Goal: Task Accomplishment & Management: Manage account settings

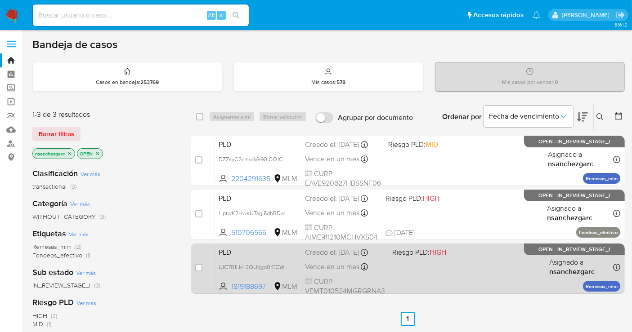
click at [315, 270] on span "Vence en un mes" at bounding box center [332, 267] width 54 height 10
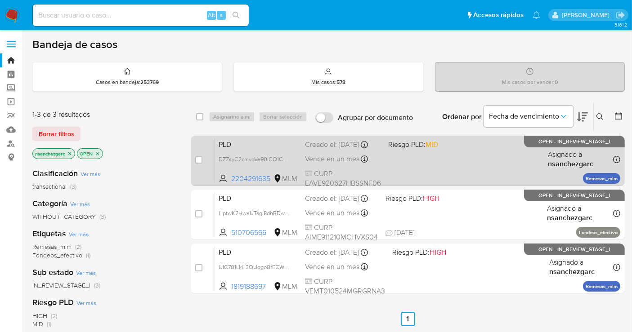
click at [310, 162] on div "Vence en un mes Vence el 11/11/2025 02:17:11" at bounding box center [343, 159] width 76 height 12
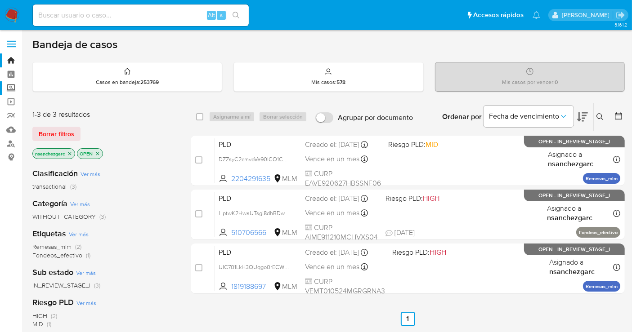
click at [9, 85] on label "Screening" at bounding box center [53, 88] width 107 height 14
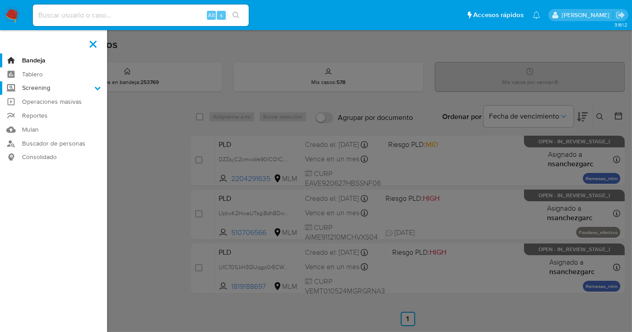
click at [0, 0] on input "Screening" at bounding box center [0, 0] width 0 height 0
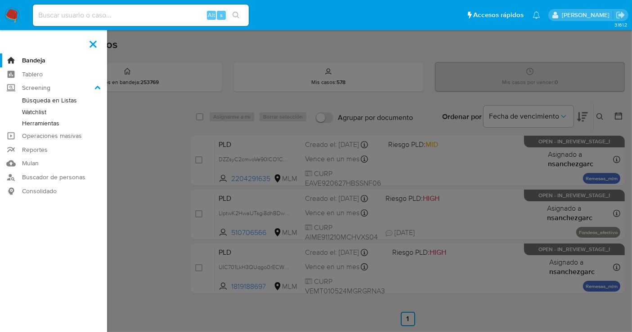
click at [48, 125] on link "Herramientas" at bounding box center [53, 123] width 107 height 11
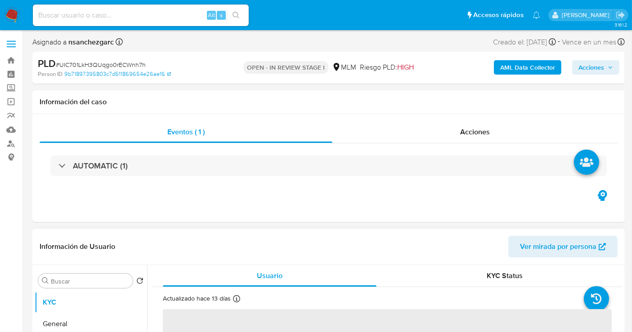
select select "10"
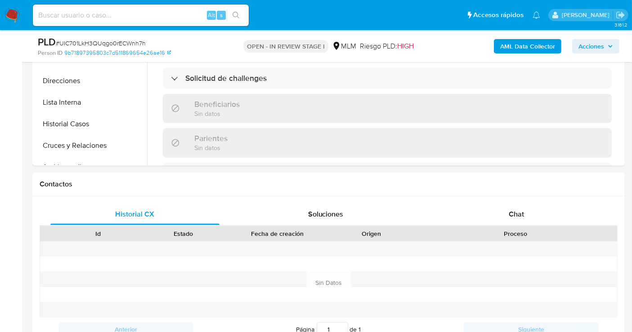
scroll to position [349, 0]
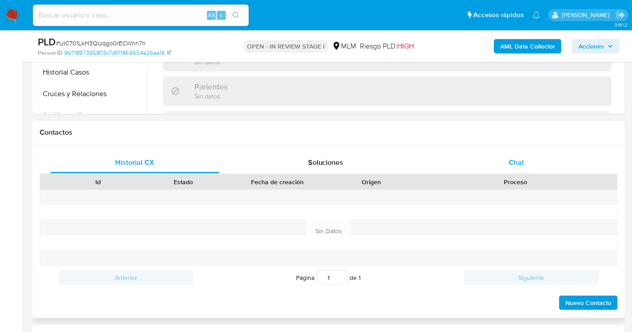
click at [519, 161] on span "Chat" at bounding box center [516, 162] width 15 height 10
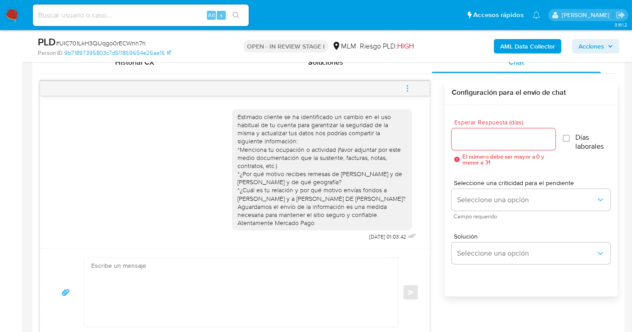
scroll to position [500, 0]
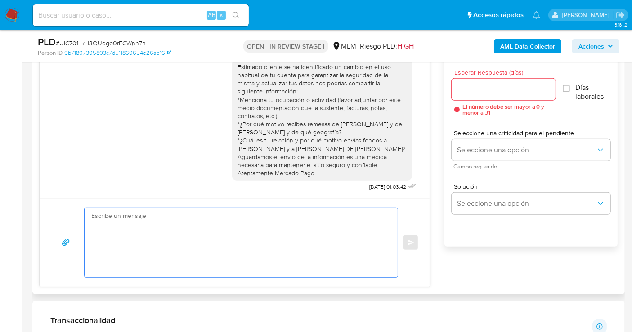
click at [204, 225] on textarea at bounding box center [238, 242] width 295 height 69
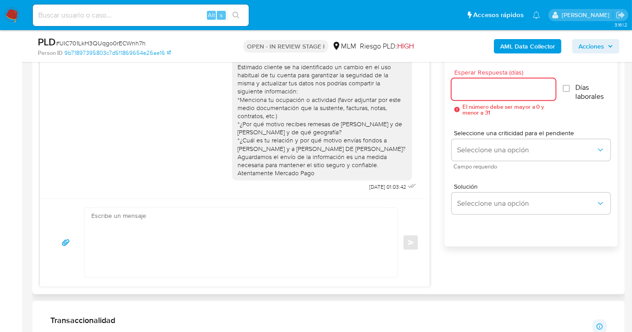
click at [473, 93] on input "Esperar Respuesta (días)" at bounding box center [504, 90] width 104 height 12
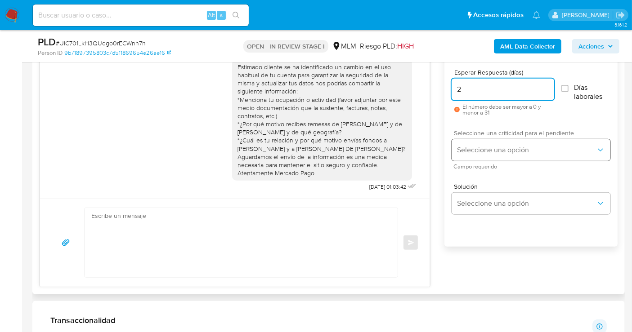
type input "2"
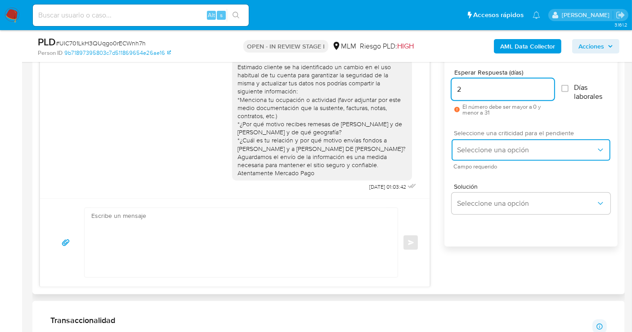
click at [501, 146] on span "Seleccione una opción" at bounding box center [526, 150] width 139 height 9
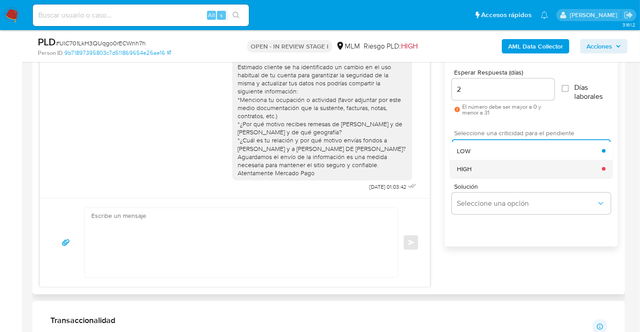
click at [465, 168] on span "HIGH" at bounding box center [463, 169] width 15 height 8
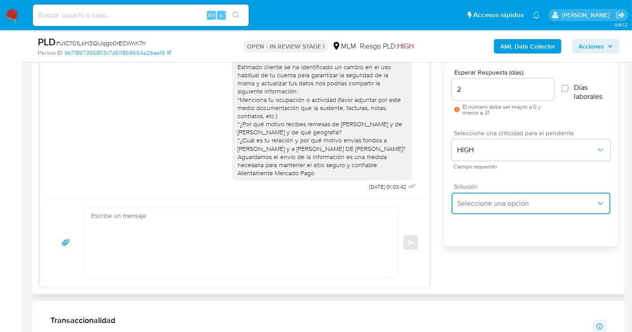
click at [479, 203] on span "Seleccione una opción" at bounding box center [526, 203] width 139 height 9
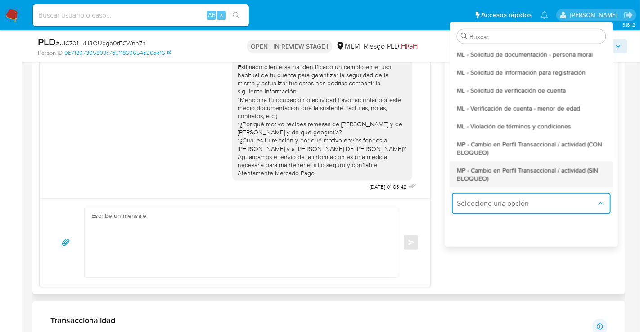
click at [479, 177] on span "MP - Cambio en Perfil Transaccional / actividad (SIN BLOQUEO)" at bounding box center [530, 174] width 148 height 16
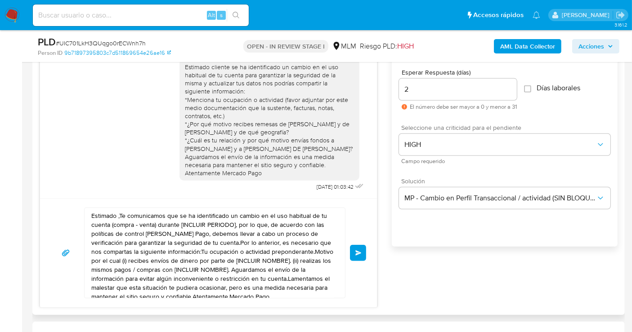
click at [181, 233] on textarea "Estimado ,Te comunicamos que se ha identificado un cambio en el uso habitual de…" at bounding box center [212, 253] width 242 height 90
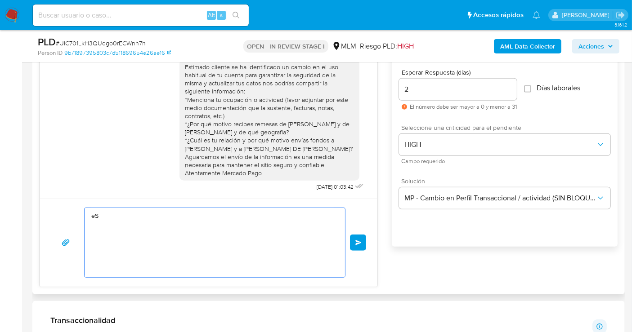
type textarea "e"
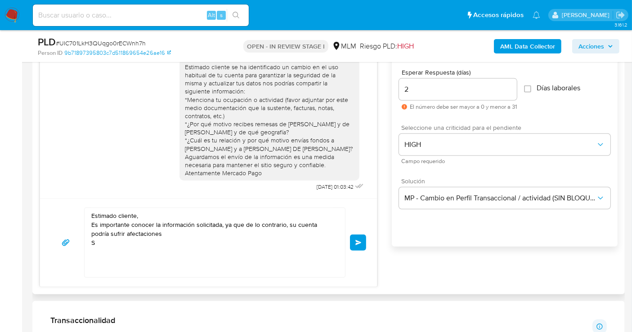
drag, startPoint x: 261, startPoint y: 172, endPoint x: 178, endPoint y: 175, distance: 82.8
click at [185, 175] on div "Estimado cliente se ha identificado un cambio en el uso habitual de tu cuenta p…" at bounding box center [269, 120] width 169 height 115
click at [102, 240] on textarea "Estimado cliente, Es importante conocer la información solicitada, ya que de lo…" at bounding box center [212, 242] width 242 height 69
paste textarea "CON NOMBRE COMERCIAL PLATA SANDOVAL TAXCO CON DIRECCION EN GUERRERO"
drag, startPoint x: 255, startPoint y: 176, endPoint x: 172, endPoint y: 175, distance: 82.8
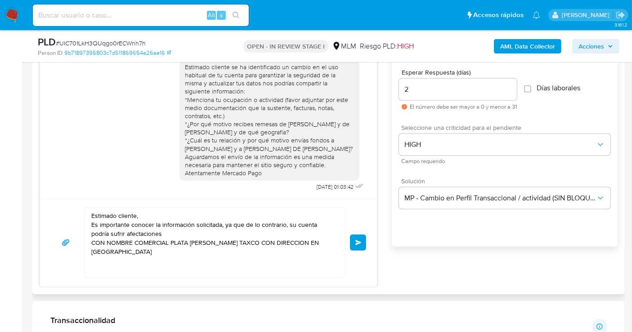
click at [179, 175] on div "Estimado cliente se ha identificado un cambio en el uso habitual de tu cuenta p…" at bounding box center [269, 120] width 180 height 122
copy div "Atentamente Mercado Pago"
click at [123, 254] on textarea "Estimado cliente, Es importante conocer la información solicitada, ya que de lo…" at bounding box center [212, 242] width 242 height 69
drag, startPoint x: 121, startPoint y: 251, endPoint x: 84, endPoint y: 242, distance: 38.8
click at [84, 242] on div "Estimado cliente, Es importante conocer la información solicitada, ya que de lo…" at bounding box center [214, 243] width 261 height 70
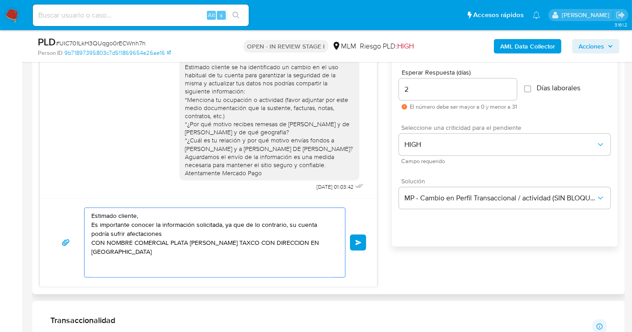
paste textarea "Atentamente Mercado Pago"
type textarea "Estimado cliente, Es importante conocer la información solicitada, ya que de lo…"
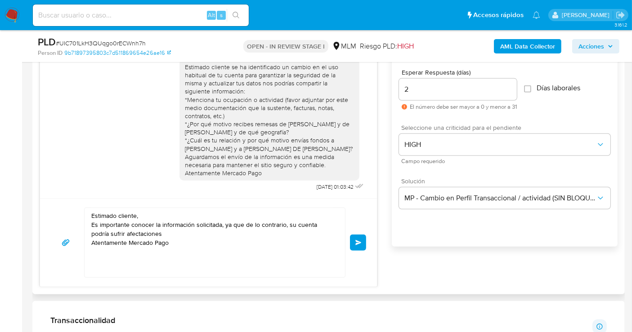
click at [360, 240] on span "Enviar" at bounding box center [358, 242] width 6 height 5
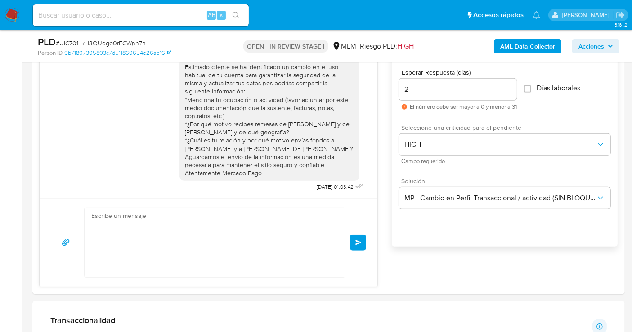
scroll to position [64, 0]
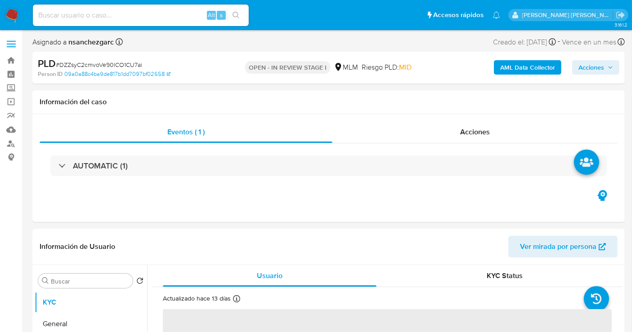
select select "10"
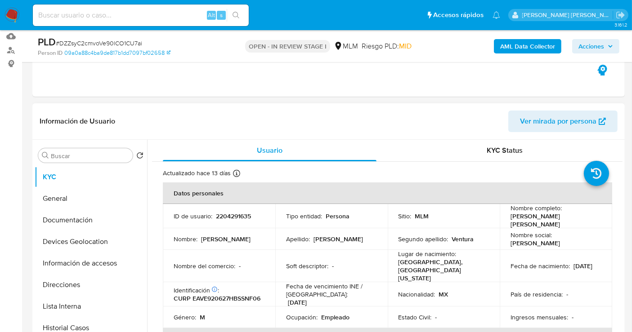
scroll to position [150, 0]
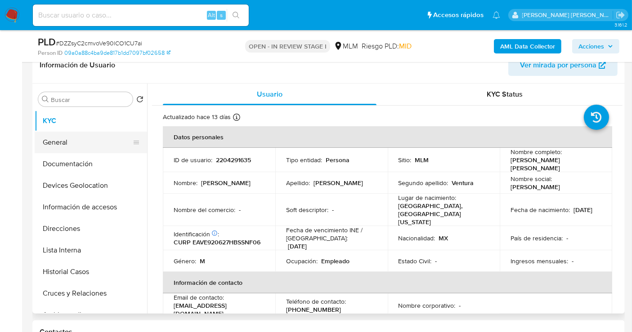
click at [55, 143] on button "General" at bounding box center [87, 143] width 105 height 22
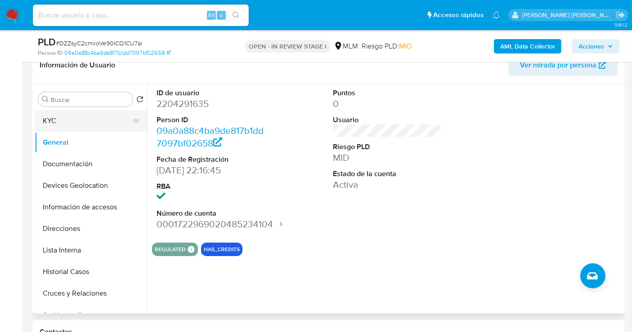
click at [47, 119] on button "KYC" at bounding box center [87, 121] width 105 height 22
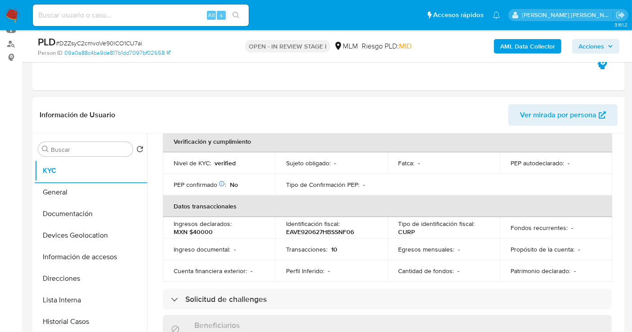
scroll to position [250, 0]
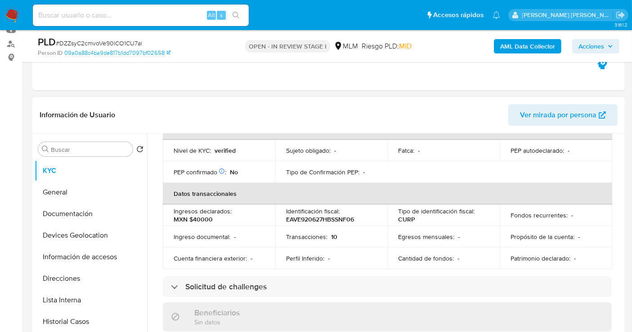
drag, startPoint x: 618, startPoint y: 212, endPoint x: 618, endPoint y: 208, distance: 4.5
click at [618, 208] on div "Actualizado hace 13 días Creado: 10/01/2025 20:16:46 Actualizado: 16/09/2025 17…" at bounding box center [387, 297] width 470 height 783
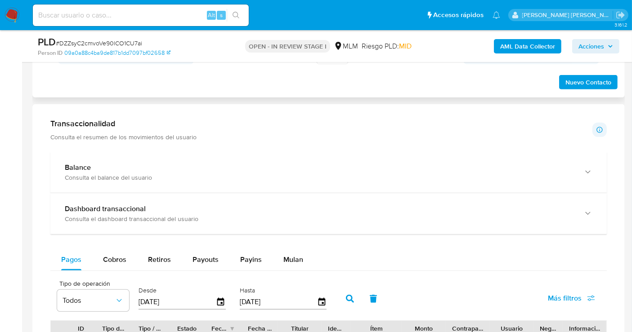
scroll to position [600, 0]
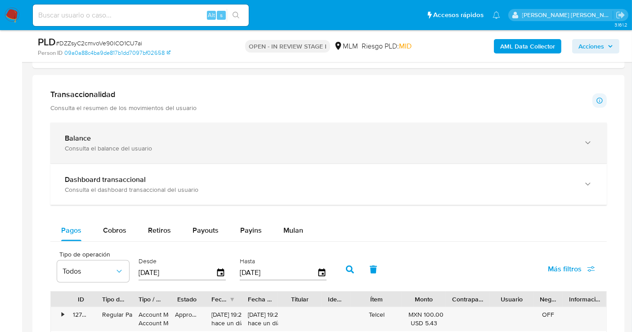
click at [369, 142] on div "Balance Consulta el balance del usuario" at bounding box center [320, 143] width 510 height 18
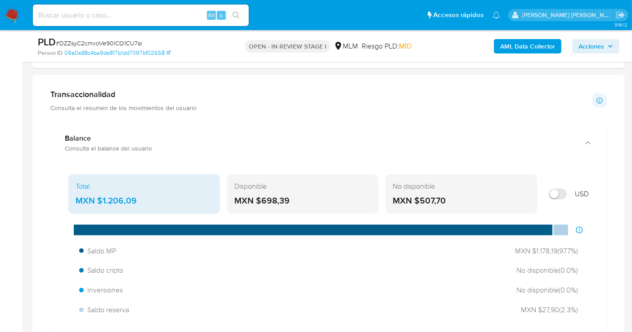
click at [109, 201] on div "MXN $1.206,09" at bounding box center [144, 201] width 137 height 12
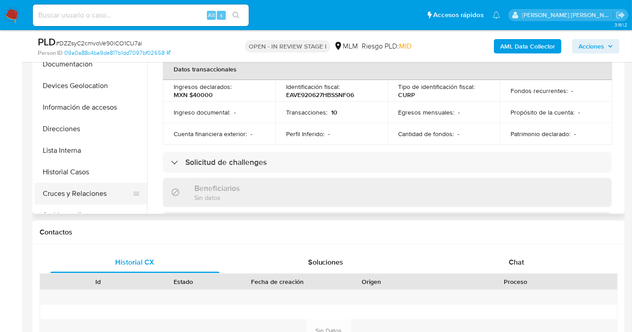
scroll to position [200, 0]
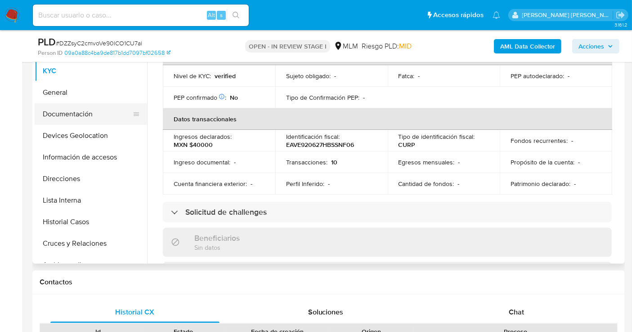
click at [75, 116] on button "Documentación" at bounding box center [87, 114] width 105 height 22
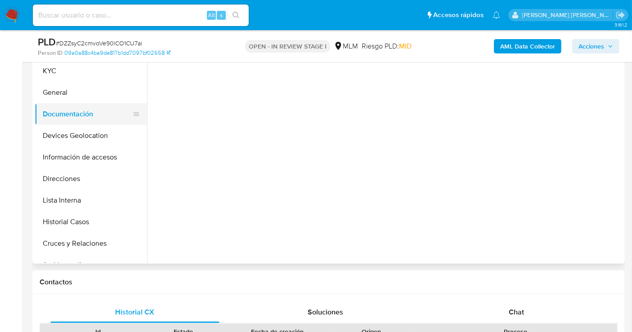
scroll to position [0, 0]
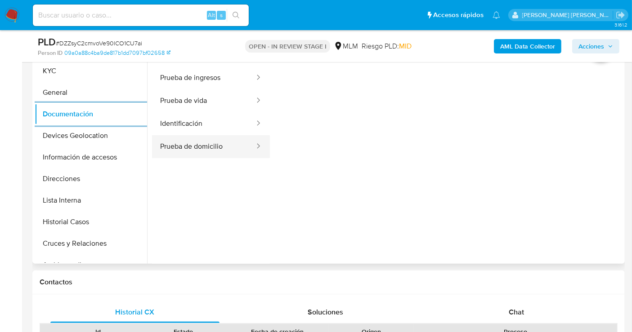
click at [203, 149] on button "Prueba de domicilio" at bounding box center [203, 146] width 103 height 23
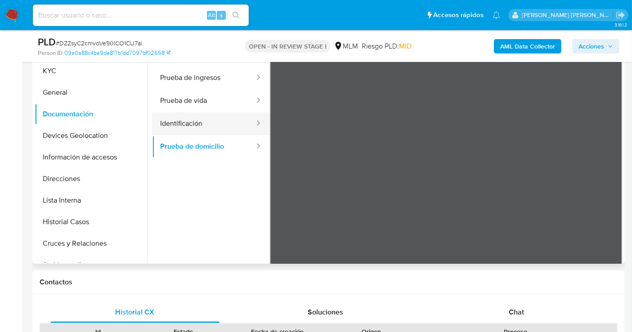
click at [178, 124] on button "Identificación" at bounding box center [203, 123] width 103 height 23
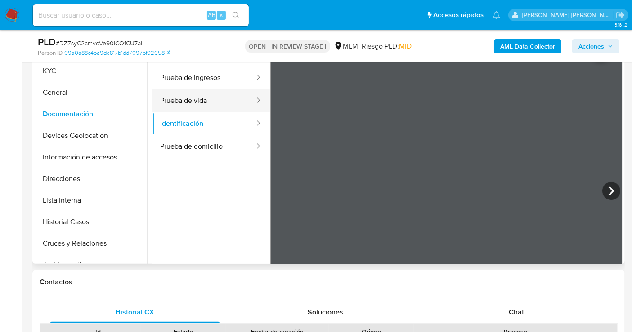
click at [204, 102] on button "Prueba de vida" at bounding box center [203, 101] width 103 height 23
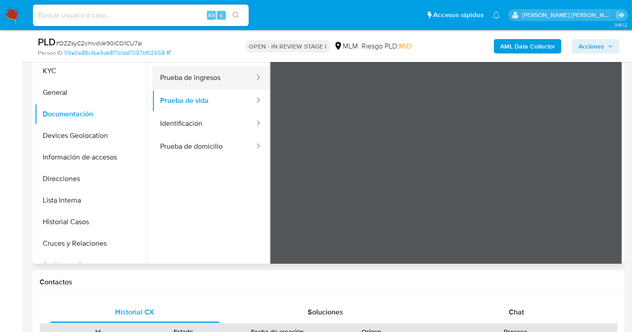
click at [175, 83] on button "Prueba de ingresos" at bounding box center [203, 78] width 103 height 23
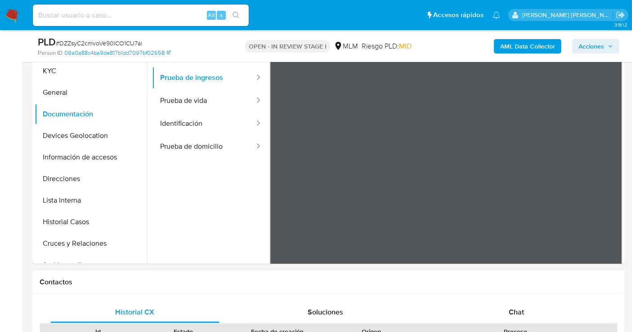
click at [58, 72] on button "KYC" at bounding box center [87, 71] width 105 height 22
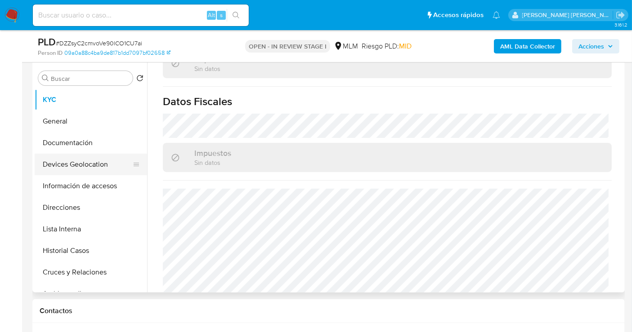
scroll to position [150, 0]
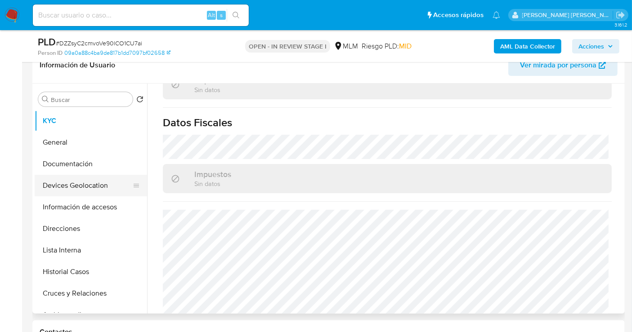
click at [77, 182] on button "Devices Geolocation" at bounding box center [87, 186] width 105 height 22
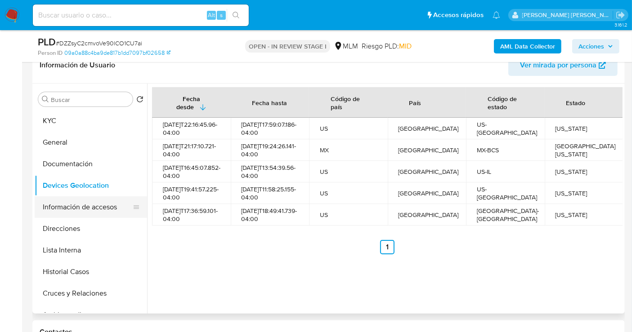
click at [101, 203] on button "Información de accesos" at bounding box center [87, 208] width 105 height 22
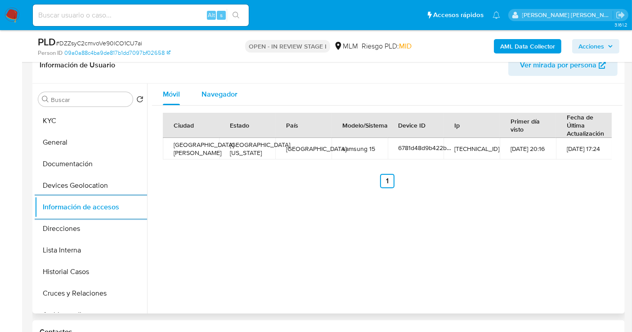
click at [212, 99] on div "Navegador" at bounding box center [219, 95] width 36 height 22
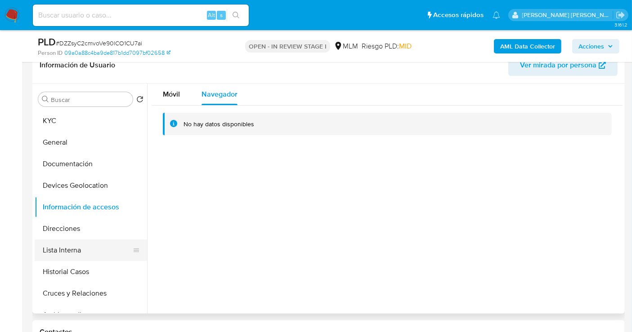
click at [67, 250] on button "Lista Interna" at bounding box center [87, 251] width 105 height 22
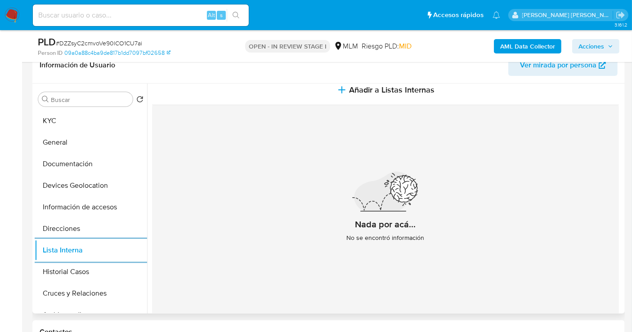
scroll to position [11, 0]
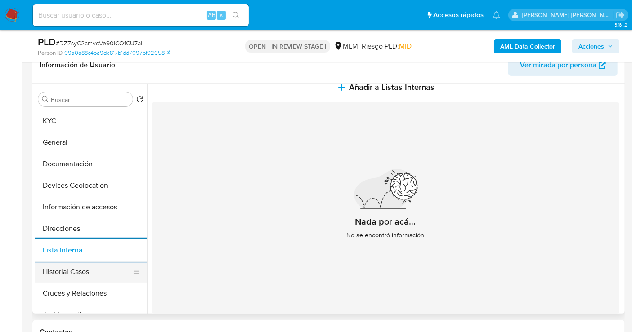
click at [89, 274] on button "Historial Casos" at bounding box center [87, 272] width 105 height 22
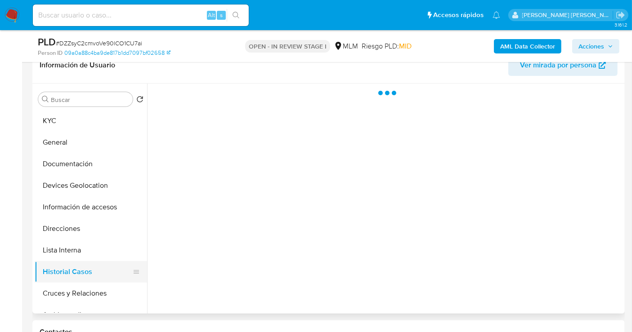
scroll to position [0, 0]
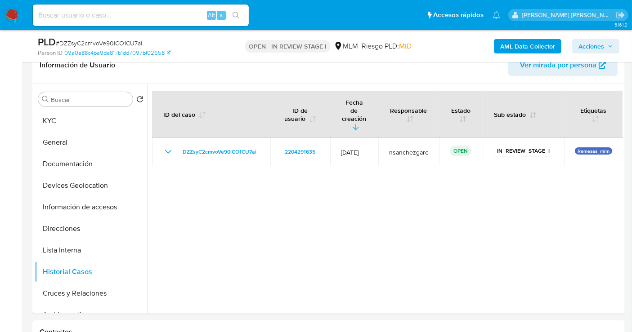
click at [13, 12] on img at bounding box center [11, 15] width 15 height 15
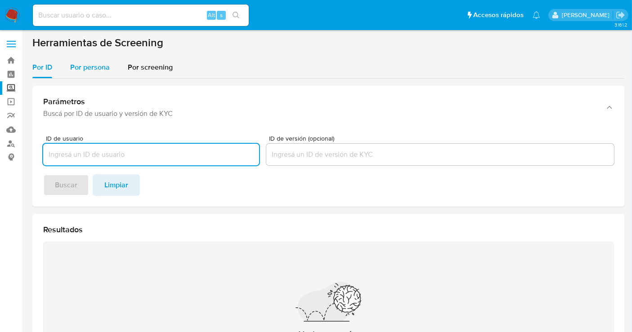
click at [97, 68] on span "Por persona" at bounding box center [90, 67] width 40 height 10
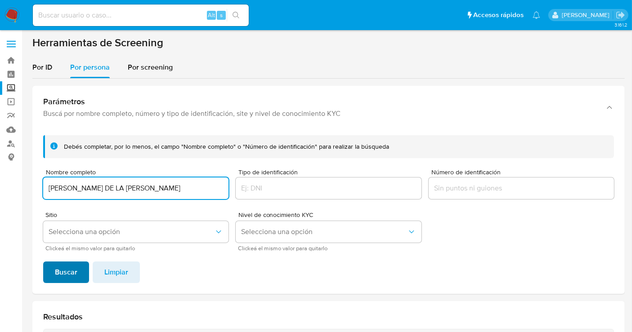
type input "MARIA DE LA LUZ OCHOA RIOS"
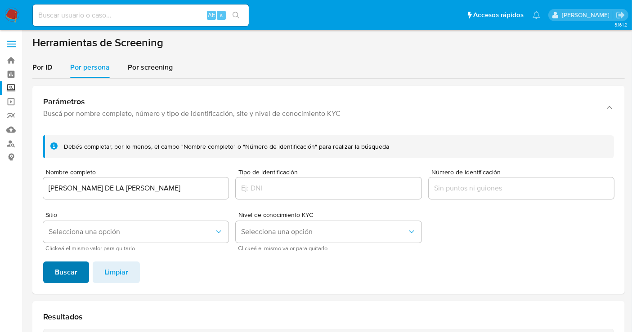
click at [66, 277] on span "Buscar" at bounding box center [66, 273] width 22 height 20
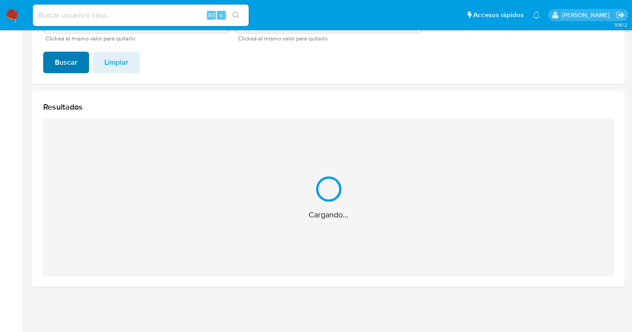
scroll to position [67, 0]
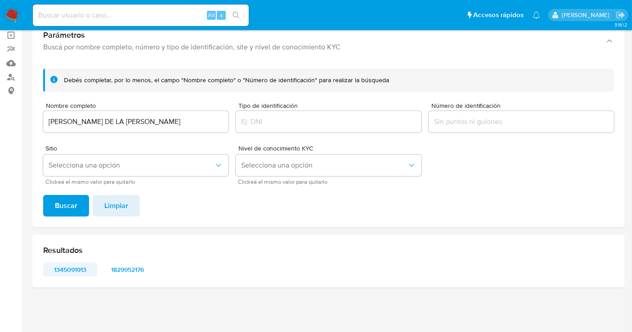
click at [64, 271] on span "1345091913" at bounding box center [69, 270] width 41 height 13
click at [121, 267] on span "1829952176" at bounding box center [127, 270] width 41 height 13
click at [99, 18] on input at bounding box center [141, 15] width 216 height 12
click at [91, 113] on div "MARIA DE LA LUZ OCHOA RIOS" at bounding box center [135, 122] width 185 height 22
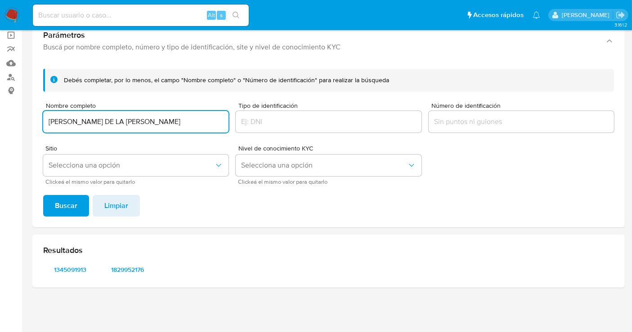
click at [83, 125] on input "MARIA DE LA LUZ OCHOA RIOS" at bounding box center [135, 122] width 185 height 12
click at [69, 200] on span "Buscar" at bounding box center [66, 206] width 22 height 20
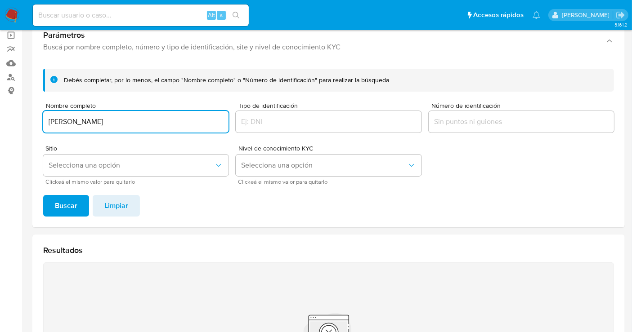
click at [62, 123] on input "ANAKAREN ROJO MARTINEZ" at bounding box center [135, 122] width 185 height 12
type input "ANA KAREN ROJO MARTINEZ"
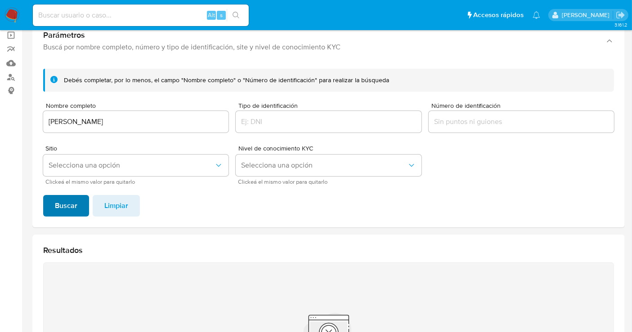
click at [58, 206] on span "Buscar" at bounding box center [66, 206] width 22 height 20
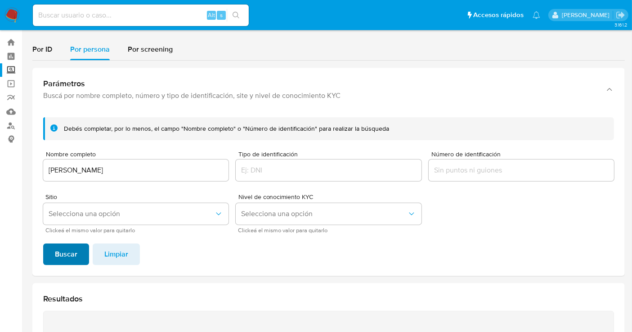
scroll to position [10, 0]
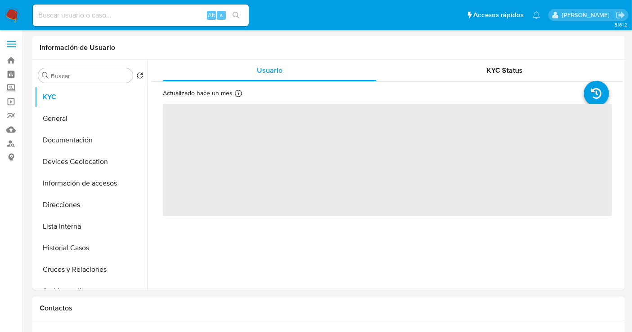
select select "10"
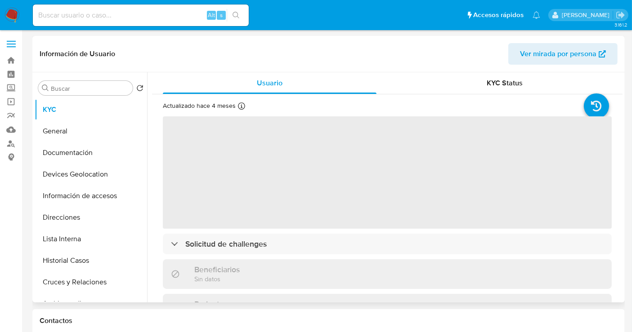
select select "10"
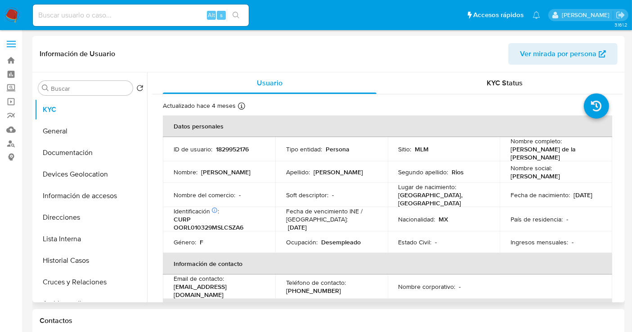
click at [244, 147] on p "1829952176" at bounding box center [232, 149] width 33 height 8
copy p "1829952176"
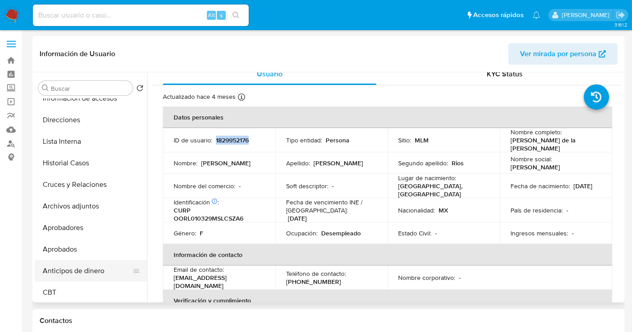
scroll to position [100, 0]
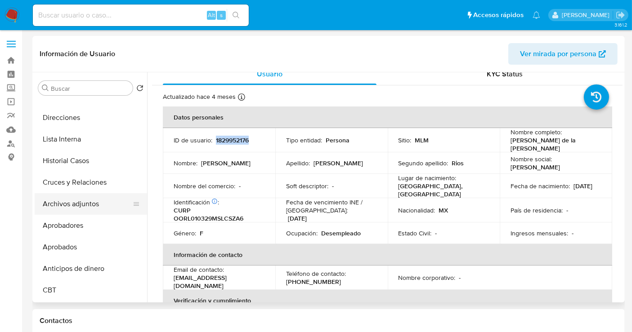
click at [69, 206] on button "Archivos adjuntos" at bounding box center [87, 204] width 105 height 22
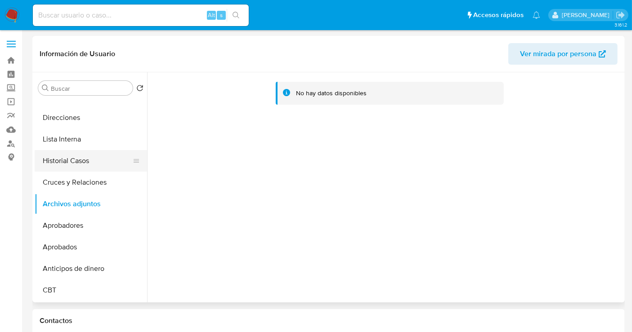
click at [71, 158] on button "Historial Casos" at bounding box center [87, 161] width 105 height 22
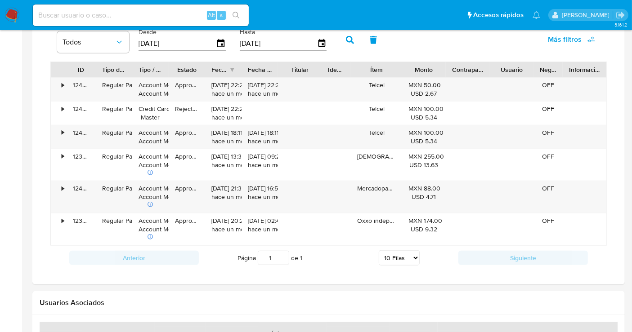
scroll to position [649, 0]
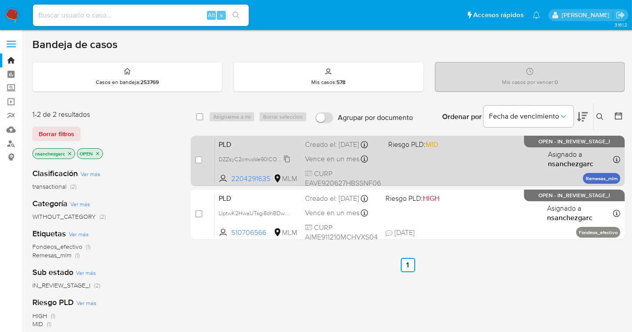
click at [290, 164] on span "DZZsyC2cmvoVe90lCO1CU7ai" at bounding box center [257, 159] width 76 height 10
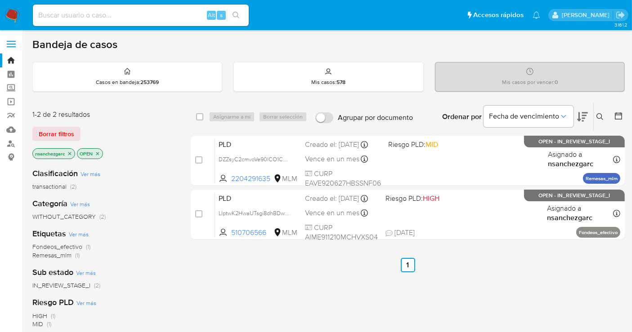
drag, startPoint x: 598, startPoint y: 119, endPoint x: 529, endPoint y: 136, distance: 71.4
click at [595, 119] on button at bounding box center [601, 117] width 15 height 11
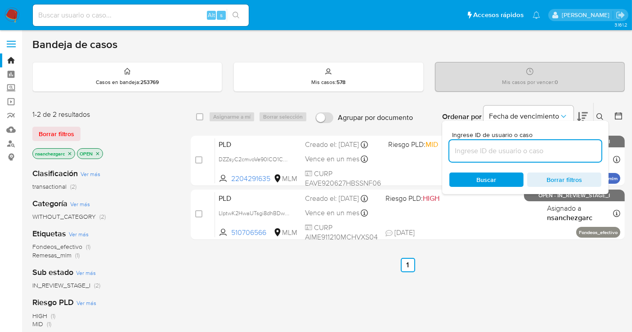
click at [489, 147] on input at bounding box center [525, 151] width 152 height 12
type input "2159982889"
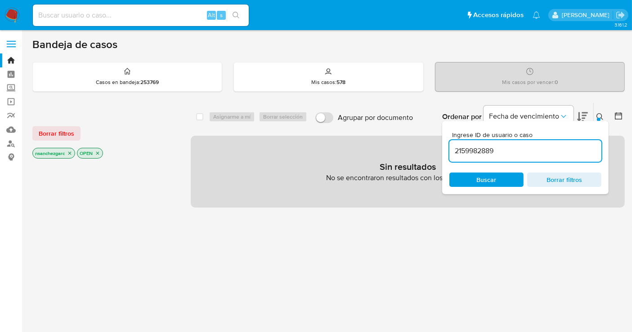
click at [71, 151] on icon "close-filter" at bounding box center [69, 153] width 5 height 5
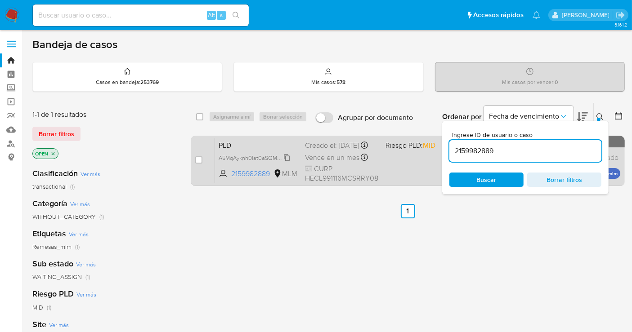
click at [288, 162] on span "A5MqAyknh0lat0aSQMwtIB4r" at bounding box center [256, 157] width 74 height 10
click at [201, 159] on input "checkbox" at bounding box center [198, 160] width 7 height 7
checkbox input "true"
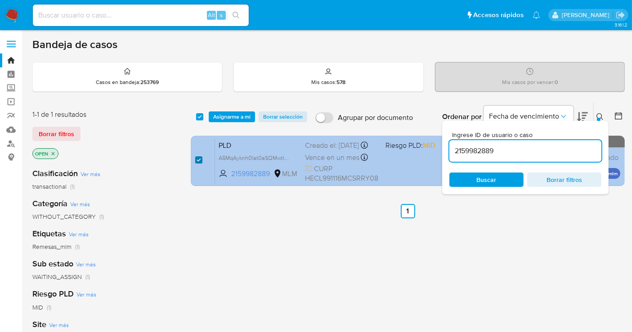
checkbox input "true"
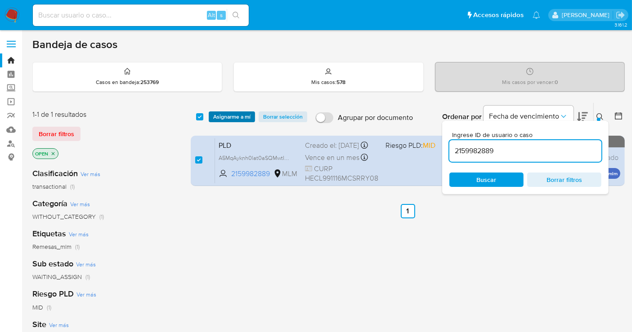
click at [230, 113] on span "Asignarme a mí" at bounding box center [231, 116] width 37 height 9
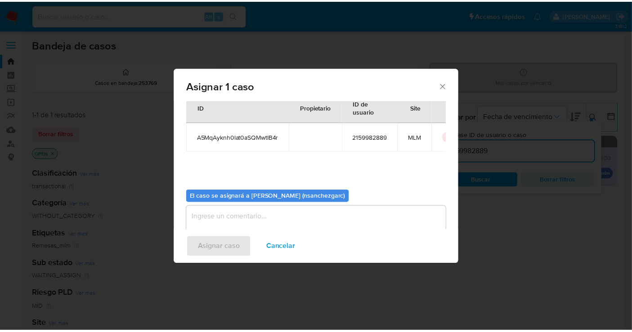
scroll to position [46, 0]
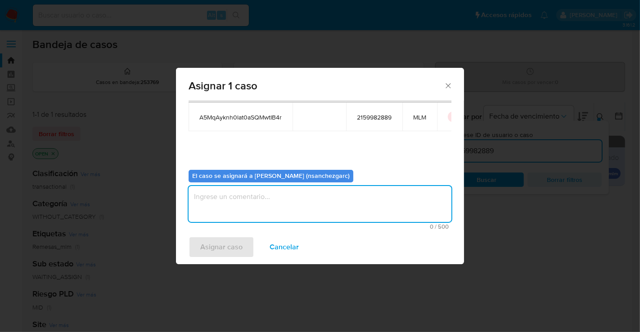
click at [230, 205] on textarea "assign-modal" at bounding box center [319, 204] width 263 height 36
type textarea "nesg"
click at [233, 245] on span "Asignar caso" at bounding box center [221, 247] width 42 height 20
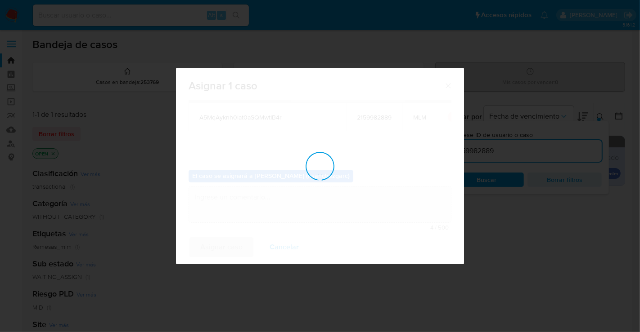
checkbox input "false"
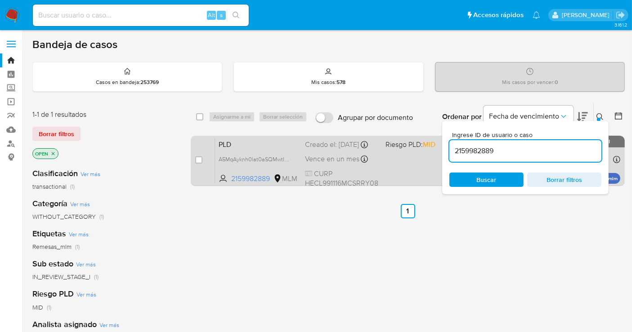
click at [344, 164] on span "Vence en un mes" at bounding box center [332, 159] width 54 height 10
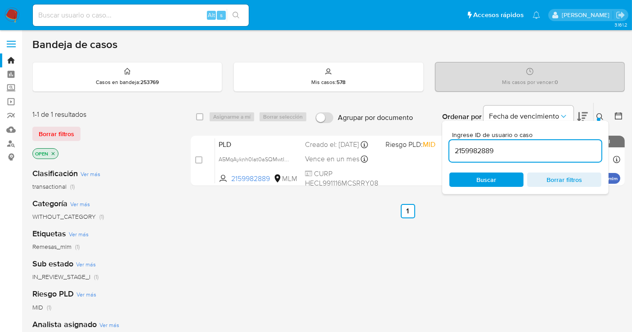
click at [16, 14] on img at bounding box center [11, 15] width 15 height 15
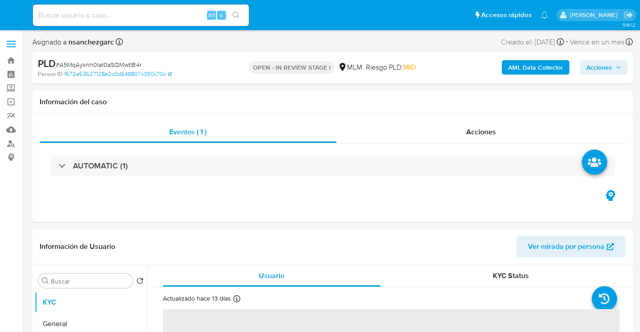
select select "10"
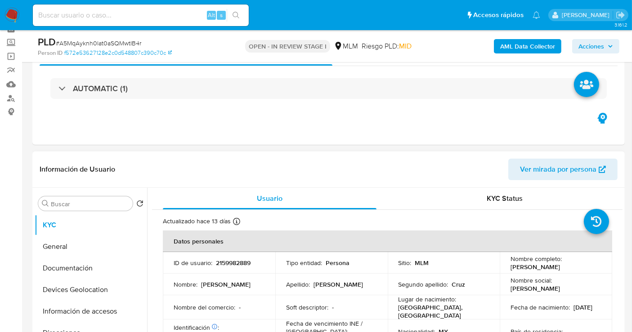
scroll to position [100, 0]
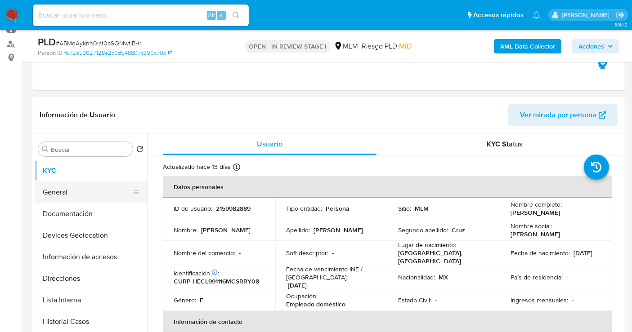
click at [67, 193] on button "General" at bounding box center [87, 193] width 105 height 22
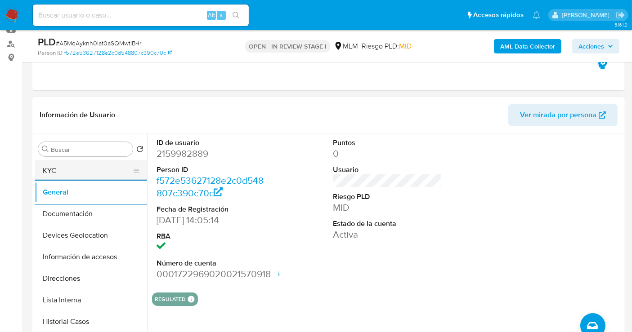
click at [84, 172] on button "KYC" at bounding box center [87, 171] width 105 height 22
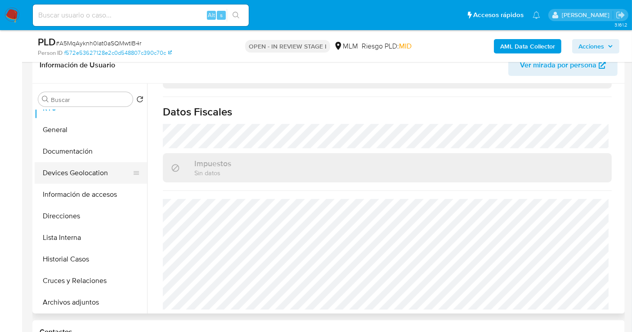
scroll to position [0, 0]
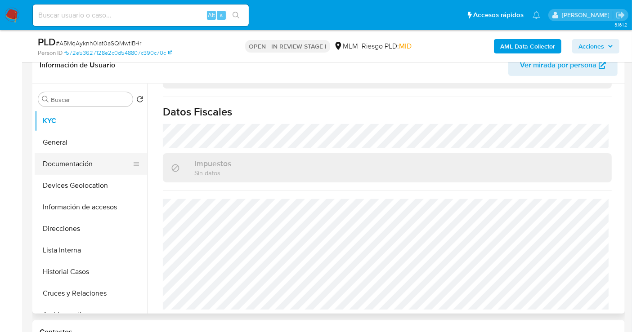
click at [66, 165] on button "Documentación" at bounding box center [87, 164] width 105 height 22
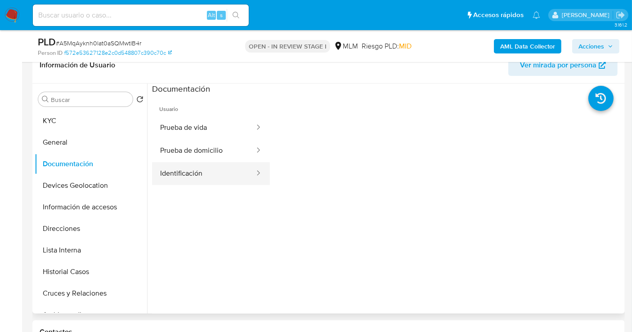
click at [206, 172] on button "Identificación" at bounding box center [203, 173] width 103 height 23
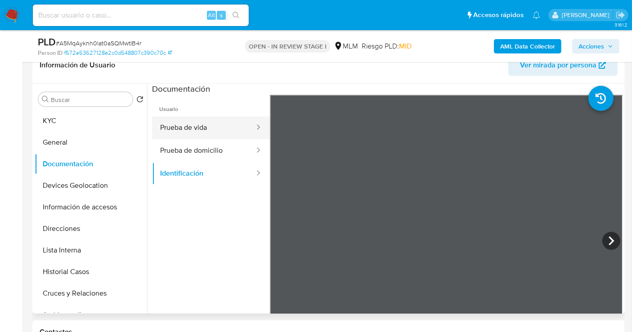
click at [188, 129] on button "Prueba de vida" at bounding box center [203, 127] width 103 height 23
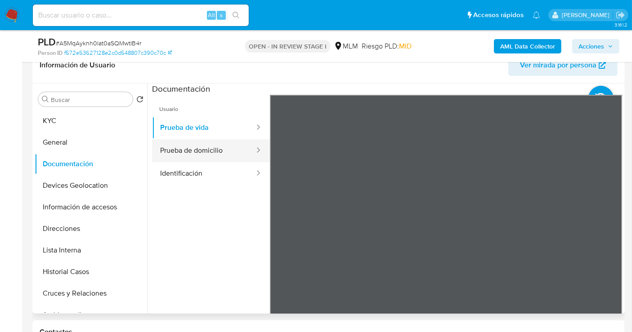
click at [192, 152] on button "Prueba de domicilio" at bounding box center [203, 150] width 103 height 23
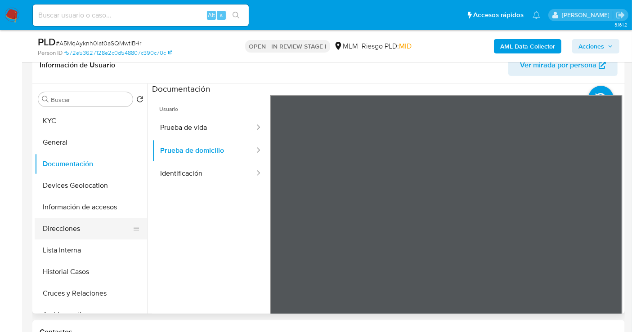
click at [56, 227] on button "Direcciones" at bounding box center [87, 229] width 105 height 22
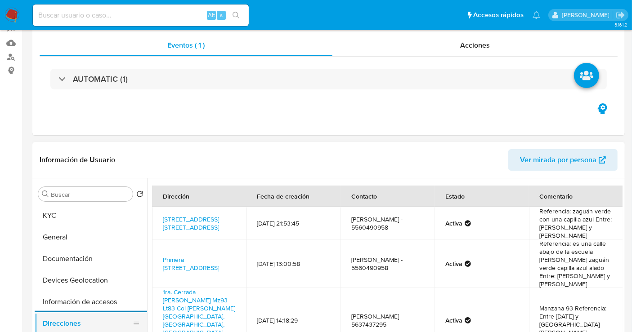
scroll to position [150, 0]
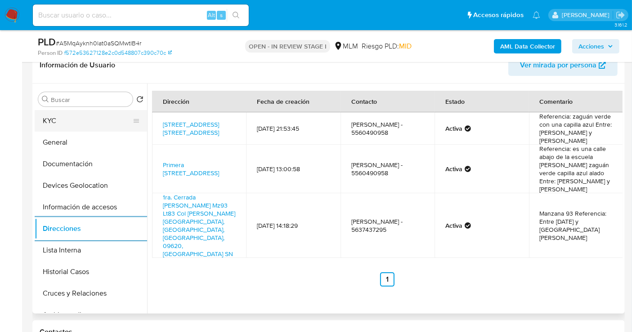
click at [49, 125] on button "KYC" at bounding box center [87, 121] width 105 height 22
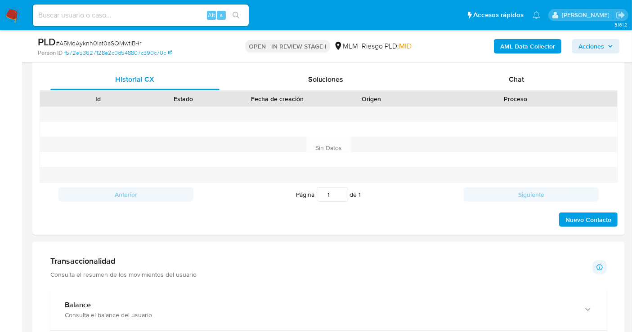
scroll to position [600, 0]
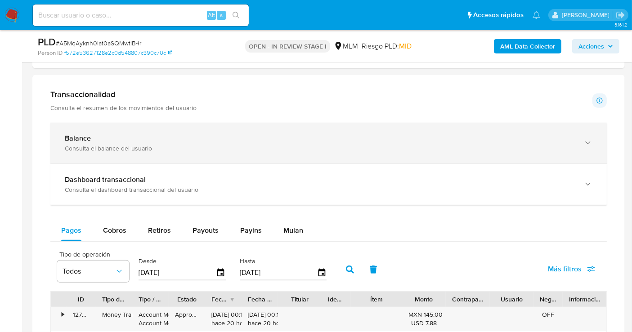
click at [161, 147] on div "Consulta el balance del usuario" at bounding box center [320, 148] width 510 height 8
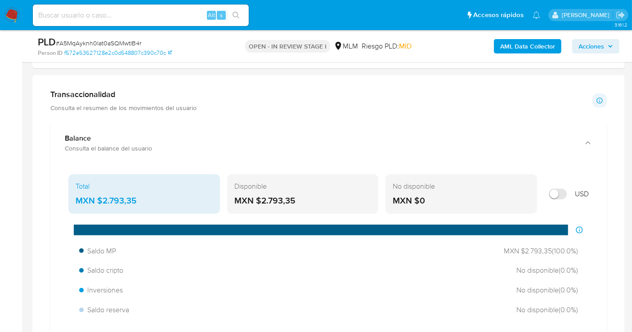
click at [108, 197] on div "MXN $2.793,35" at bounding box center [144, 201] width 137 height 12
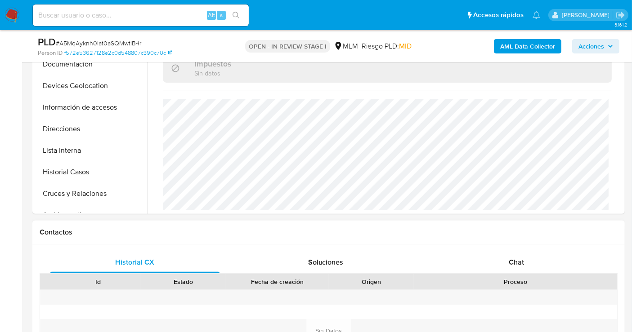
scroll to position [200, 0]
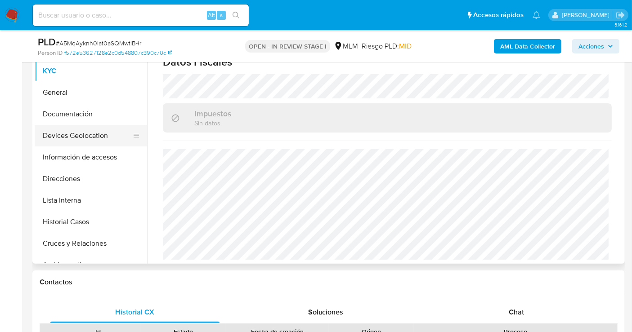
click at [77, 134] on button "Devices Geolocation" at bounding box center [87, 136] width 105 height 22
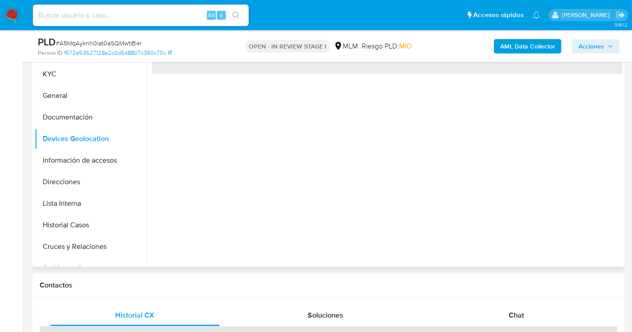
scroll to position [150, 0]
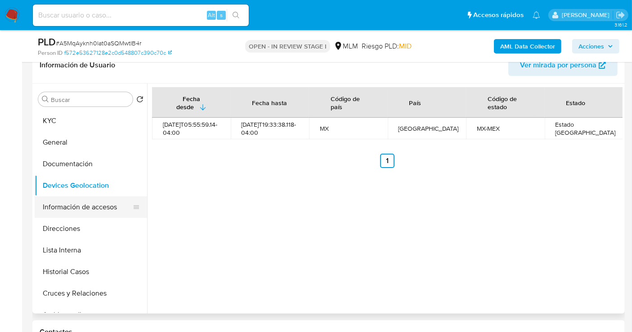
click at [84, 208] on button "Información de accesos" at bounding box center [87, 208] width 105 height 22
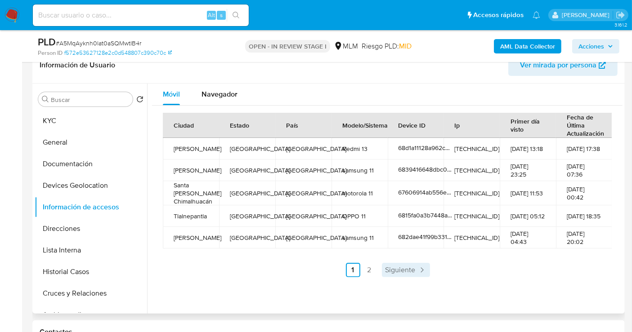
click at [405, 274] on span "Siguiente" at bounding box center [400, 270] width 30 height 7
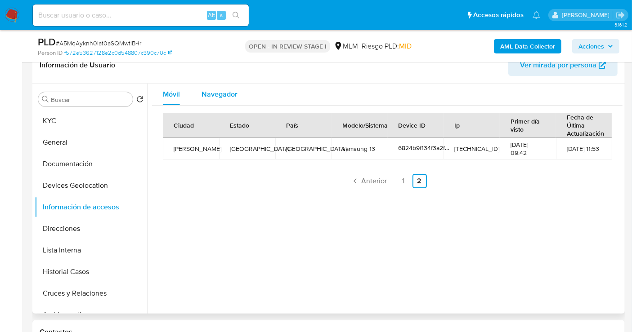
click at [221, 98] on span "Navegador" at bounding box center [219, 94] width 36 height 10
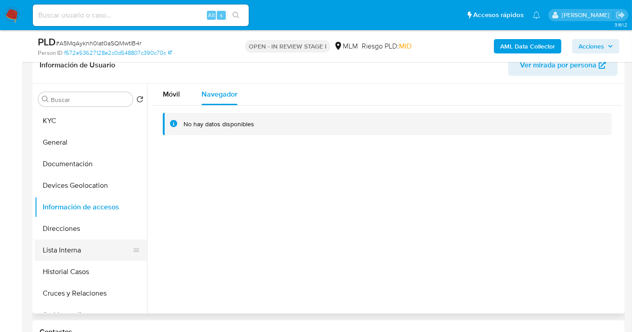
click at [77, 250] on button "Lista Interna" at bounding box center [87, 251] width 105 height 22
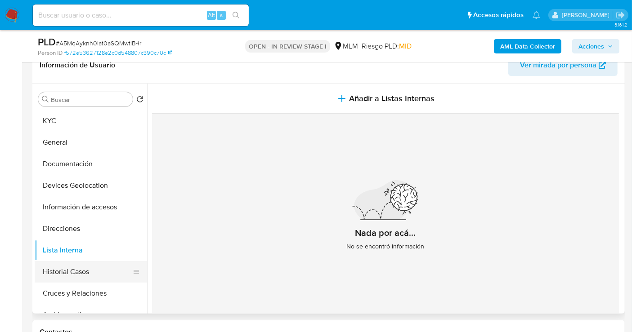
click at [67, 269] on button "Historial Casos" at bounding box center [87, 272] width 105 height 22
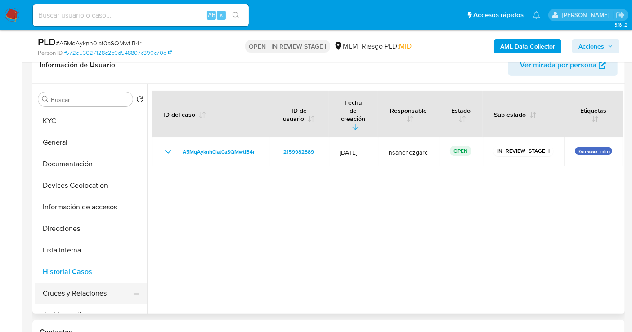
click at [78, 291] on button "Cruces y Relaciones" at bounding box center [87, 294] width 105 height 22
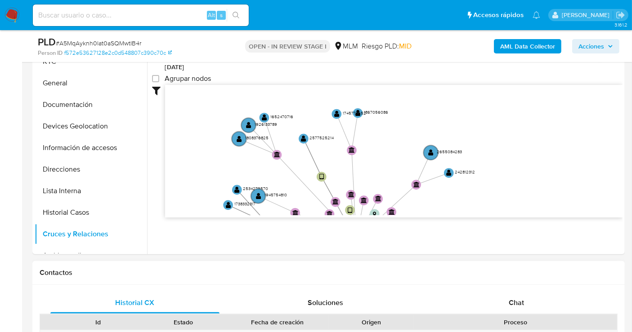
scroll to position [241, 0]
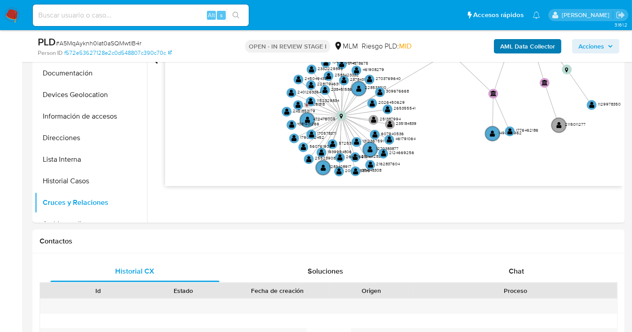
drag, startPoint x: 485, startPoint y: 214, endPoint x: 521, endPoint y: 48, distance: 169.9
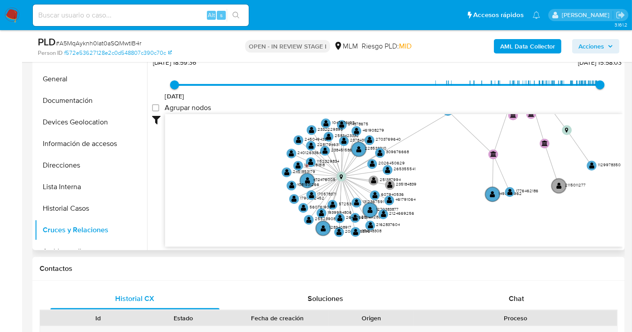
scroll to position [91, 0]
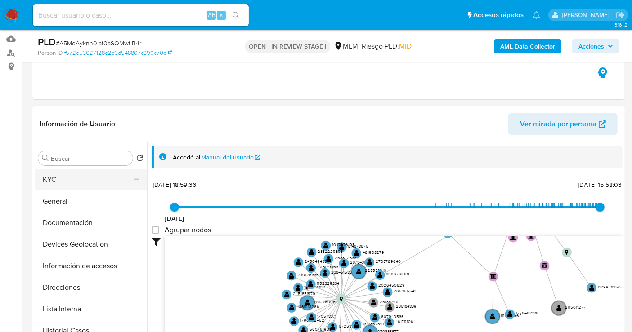
click at [56, 180] on button "KYC" at bounding box center [87, 180] width 105 height 22
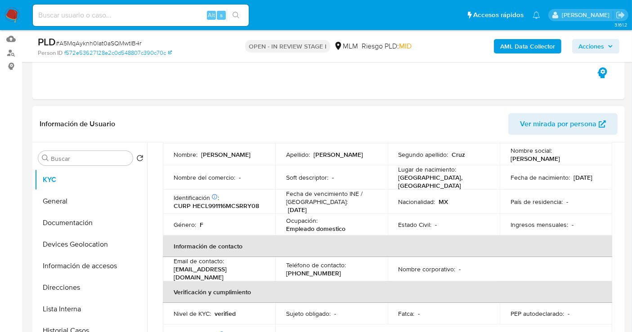
scroll to position [100, 0]
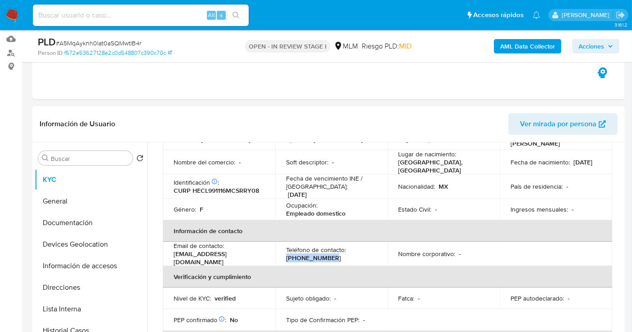
drag, startPoint x: 333, startPoint y: 258, endPoint x: 282, endPoint y: 262, distance: 51.0
click at [282, 262] on td "Teléfono de contacto : (55) 60490958" at bounding box center [331, 254] width 112 height 24
copy p "[PHONE_NUMBER]"
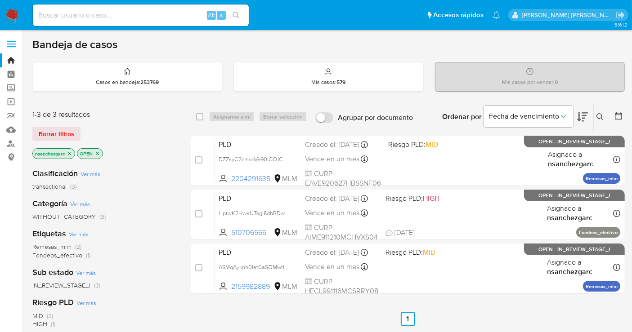
click at [117, 14] on input at bounding box center [141, 15] width 216 height 12
paste input "1718850619"
type input "1718850619"
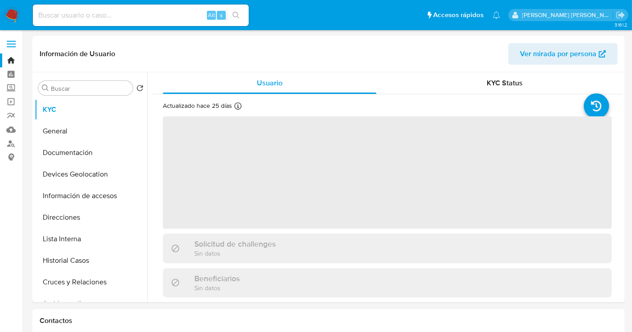
select select "10"
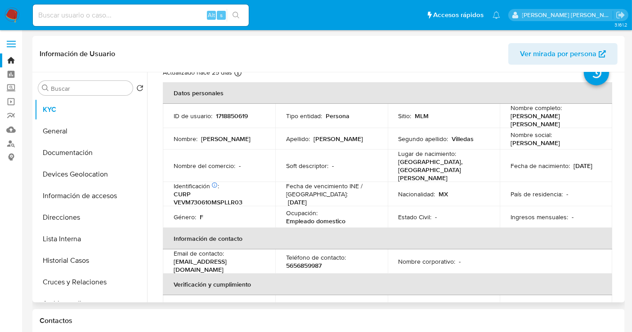
scroll to position [18, 0]
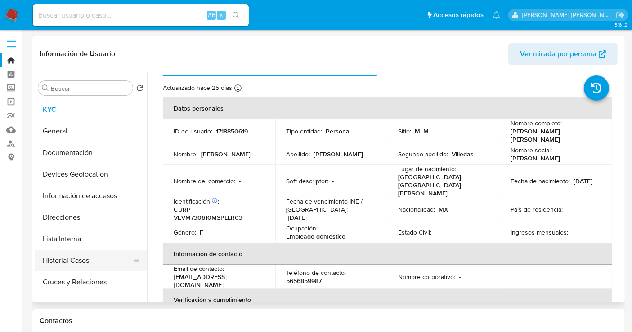
click at [78, 261] on button "Historial Casos" at bounding box center [87, 261] width 105 height 22
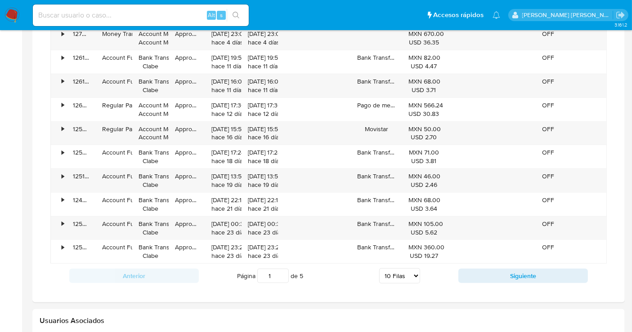
scroll to position [699, 0]
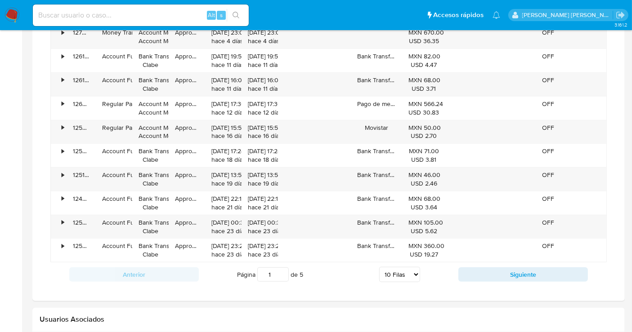
click at [74, 12] on input at bounding box center [141, 15] width 216 height 12
paste input "571924883"
type input "571924883"
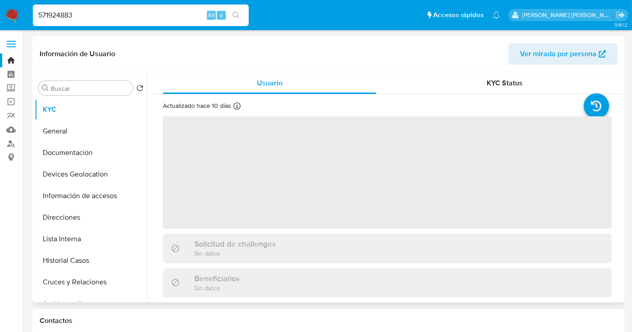
select select "10"
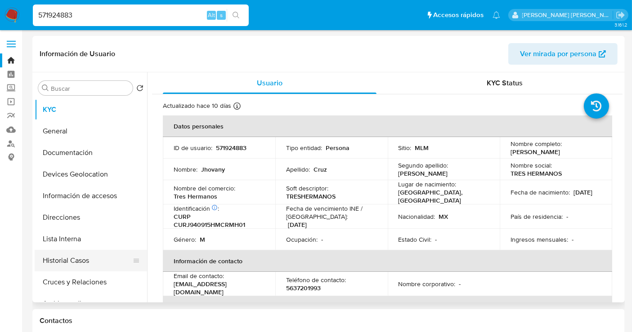
click at [58, 265] on button "Historial Casos" at bounding box center [87, 261] width 105 height 22
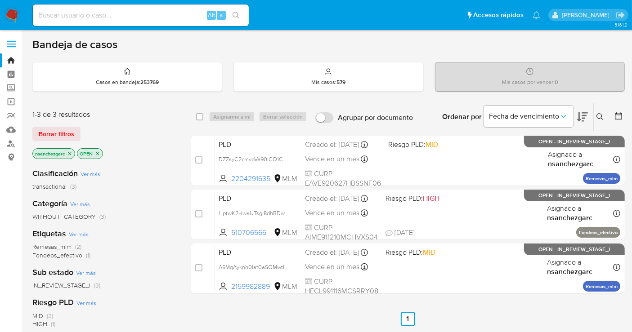
scroll to position [50, 0]
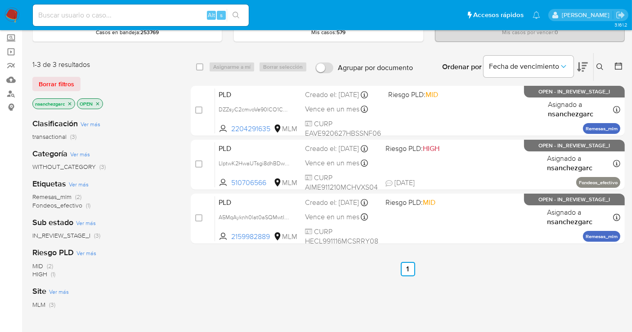
click at [69, 102] on icon "close-filter" at bounding box center [69, 103] width 3 height 3
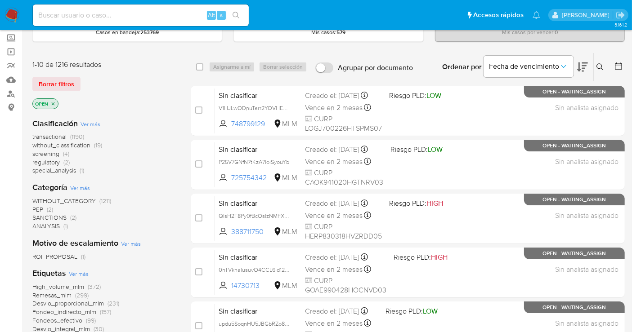
click at [74, 143] on span "without_classification" at bounding box center [61, 145] width 58 height 9
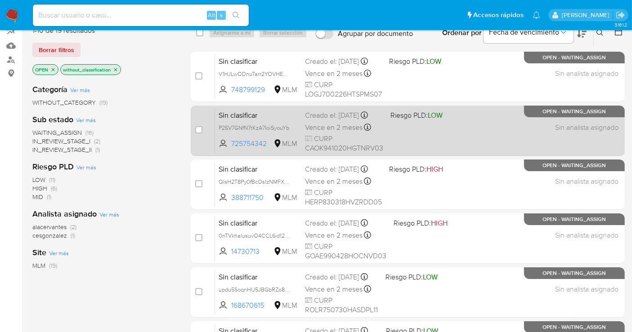
scroll to position [100, 0]
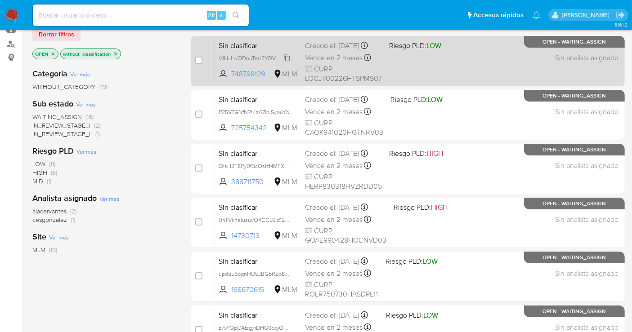
click at [287, 63] on span "V1HJLwODnuTarr2YOVHEumrK" at bounding box center [257, 58] width 77 height 10
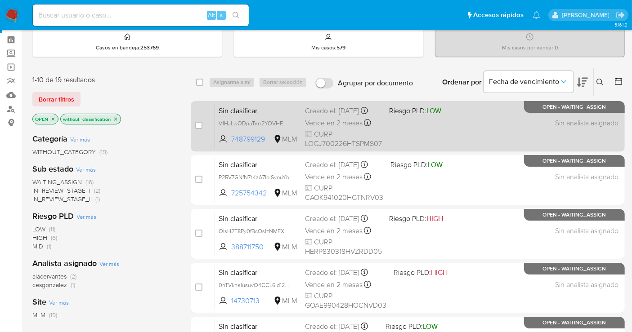
scroll to position [0, 0]
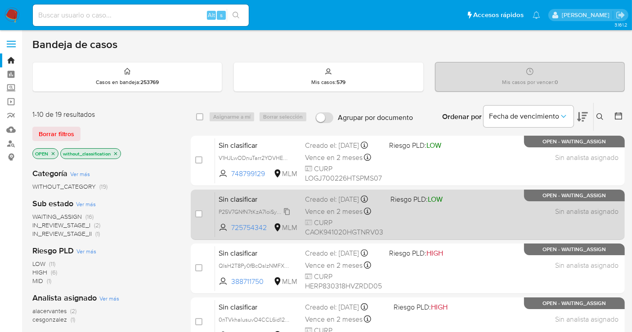
click at [286, 216] on span "P25V7GNfN7tKzA7loiSyouYb" at bounding box center [254, 211] width 71 height 10
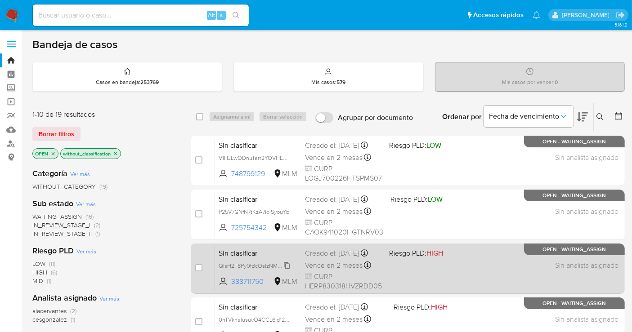
click at [287, 270] on span "QIsH2T8Py0fBcOslzNMFXBnG" at bounding box center [257, 265] width 76 height 10
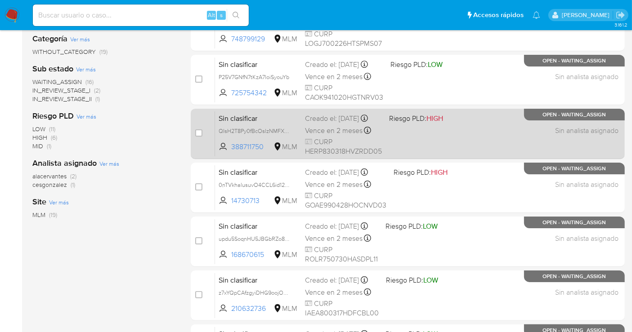
scroll to position [150, 0]
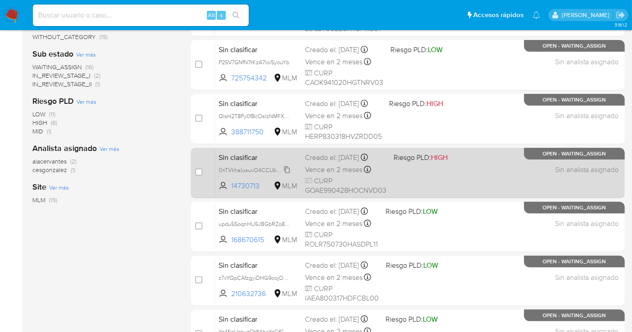
click at [287, 172] on span "0nTVkhalusuvO4CCL6id12K9" at bounding box center [255, 170] width 73 height 10
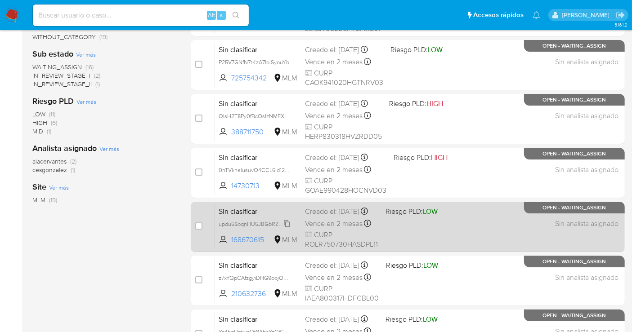
click at [288, 228] on span "updu5SoqnHU5JBGbRZo8hqJ1" at bounding box center [257, 224] width 77 height 10
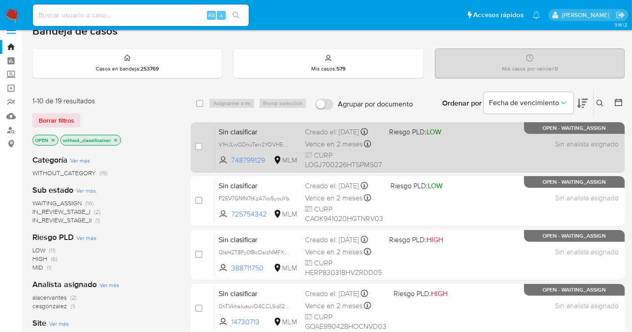
scroll to position [0, 0]
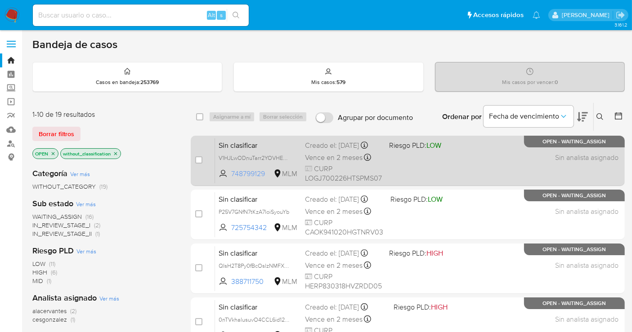
drag, startPoint x: 268, startPoint y: 179, endPoint x: 231, endPoint y: 180, distance: 36.5
click at [231, 179] on span "748799129" at bounding box center [251, 174] width 40 height 10
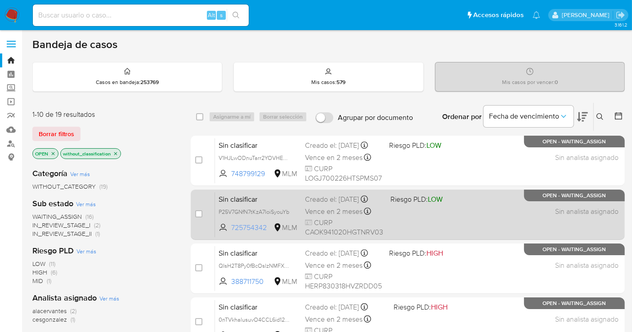
drag, startPoint x: 269, startPoint y: 234, endPoint x: 232, endPoint y: 237, distance: 37.4
click at [232, 233] on span "725754342" at bounding box center [251, 228] width 40 height 10
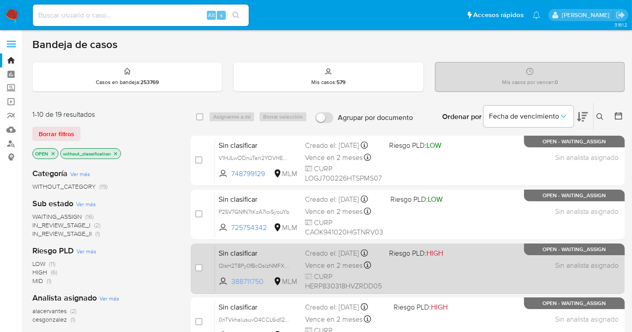
drag, startPoint x: 254, startPoint y: 289, endPoint x: 232, endPoint y: 289, distance: 22.5
click at [232, 287] on span "388711750" at bounding box center [251, 282] width 40 height 10
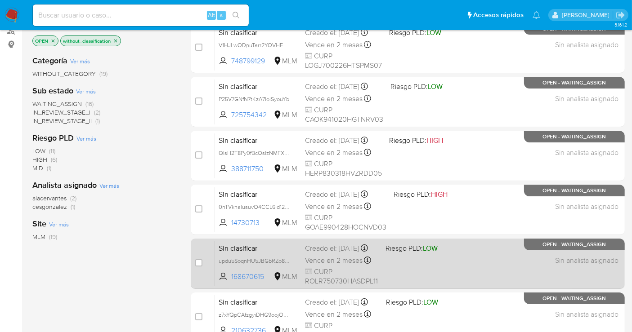
scroll to position [150, 0]
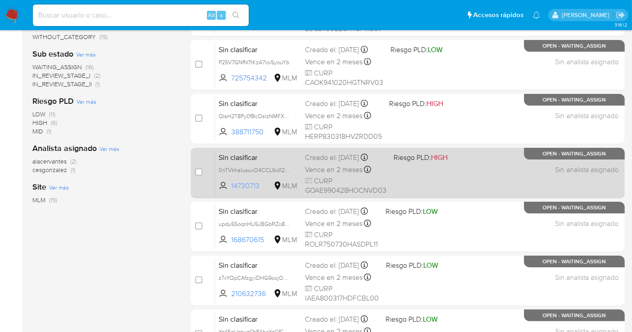
drag, startPoint x: 265, startPoint y: 183, endPoint x: 232, endPoint y: 186, distance: 33.4
click at [232, 186] on span "14730713" at bounding box center [251, 186] width 40 height 10
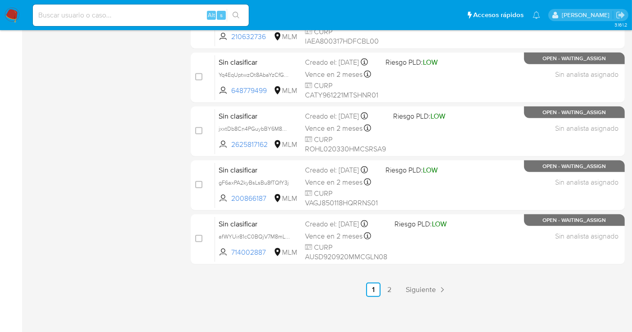
scroll to position [409, 0]
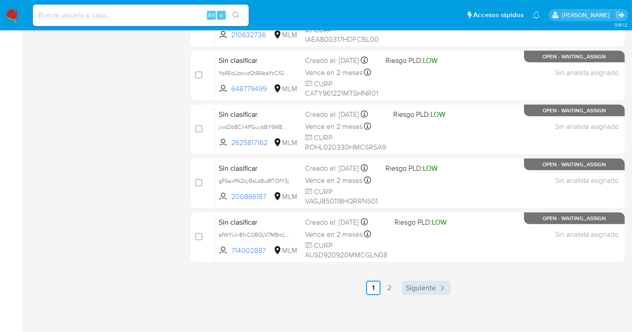
click at [423, 285] on span "Siguiente" at bounding box center [421, 288] width 30 height 7
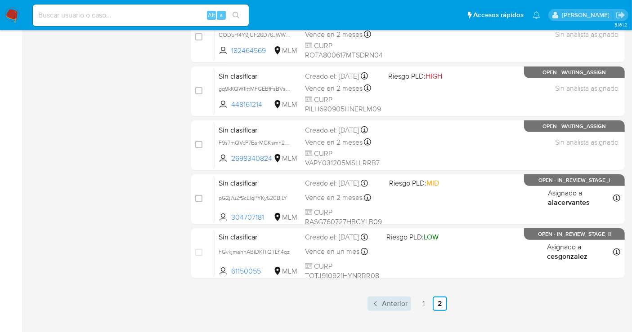
scroll to position [355, 0]
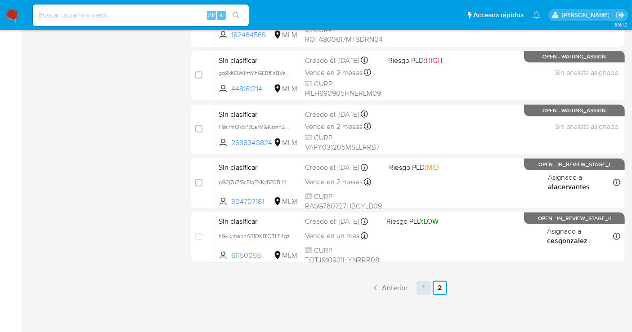
click at [424, 288] on link "1" at bounding box center [423, 288] width 14 height 14
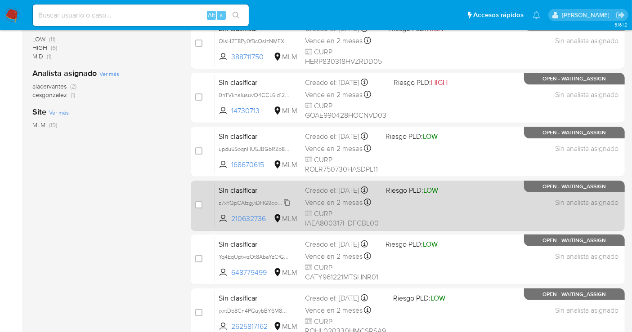
scroll to position [200, 0]
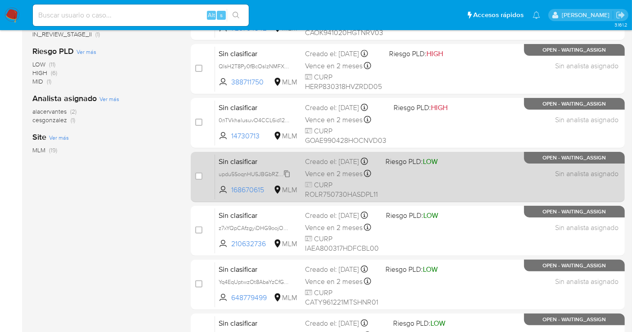
click at [283, 179] on span "updu5SoqnHU5JBGbRZo8hqJ1" at bounding box center [257, 174] width 77 height 10
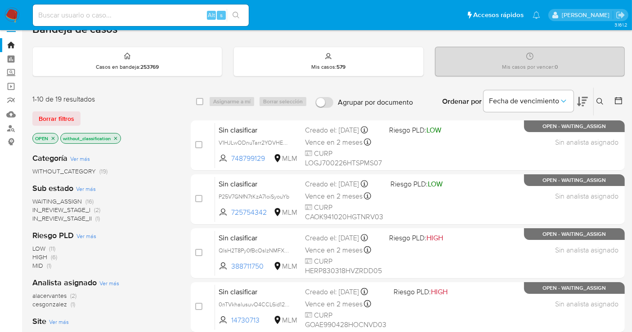
scroll to position [0, 0]
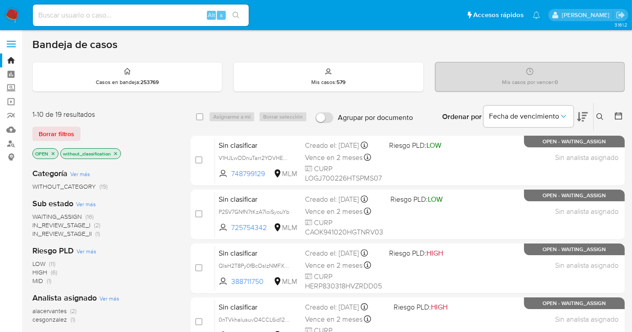
click at [72, 184] on span "WITHOUT_CATEGORY" at bounding box center [63, 186] width 63 height 9
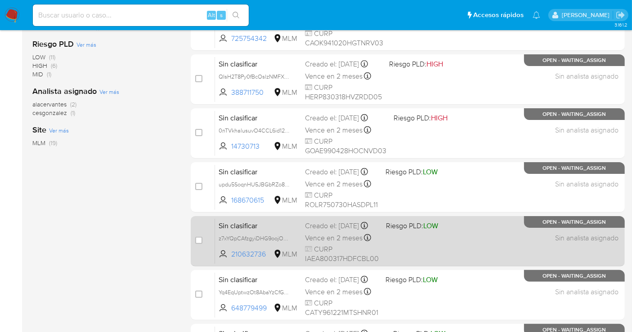
scroll to position [250, 0]
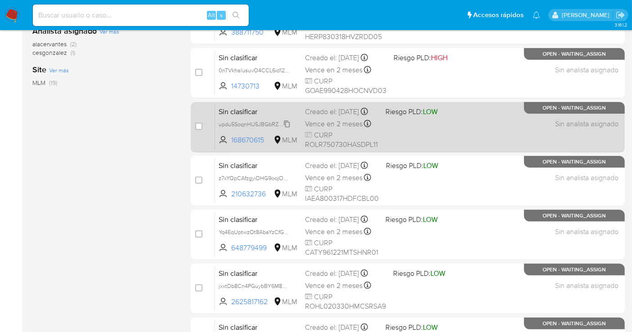
click at [289, 129] on span "updu5SoqnHU5JBGbRZo8hqJ1" at bounding box center [257, 124] width 77 height 10
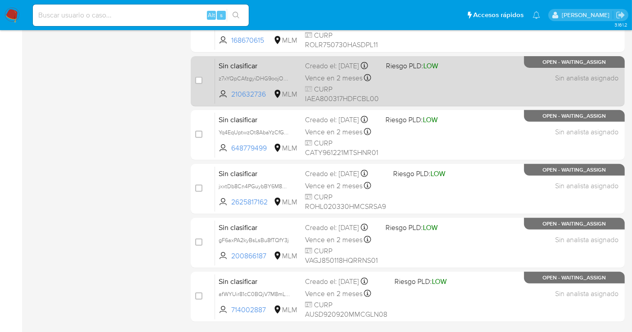
scroll to position [399, 0]
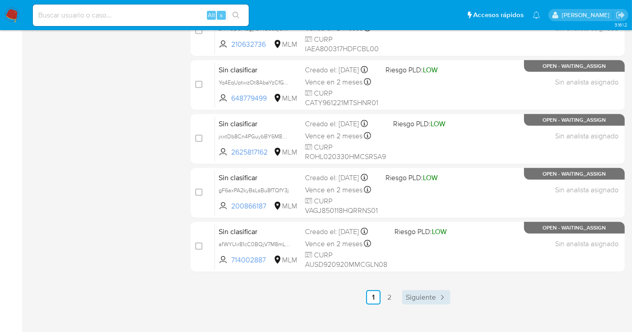
click at [434, 297] on span "Siguiente" at bounding box center [421, 297] width 30 height 7
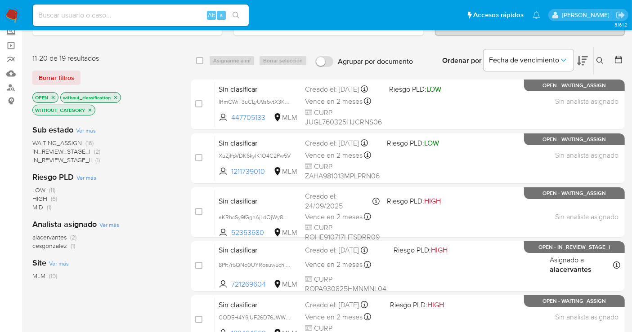
scroll to position [55, 0]
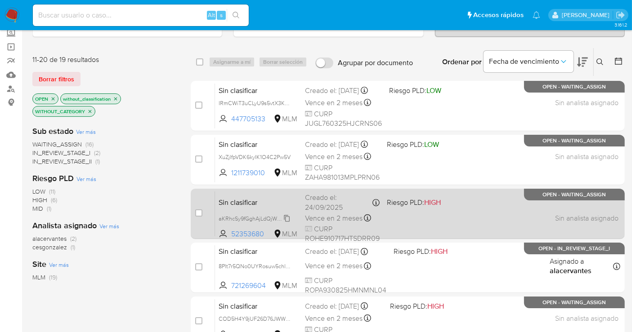
click at [290, 215] on span "aKRhcSy9fGghAjLdQjWy8oJ9" at bounding box center [255, 218] width 73 height 10
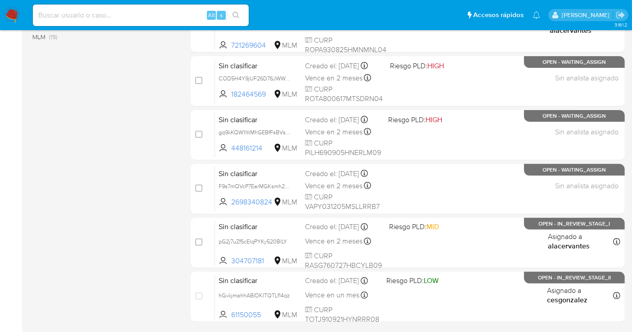
scroll to position [355, 0]
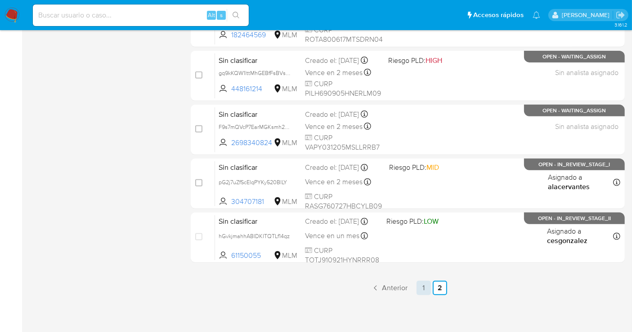
click at [421, 286] on link "1" at bounding box center [423, 288] width 14 height 14
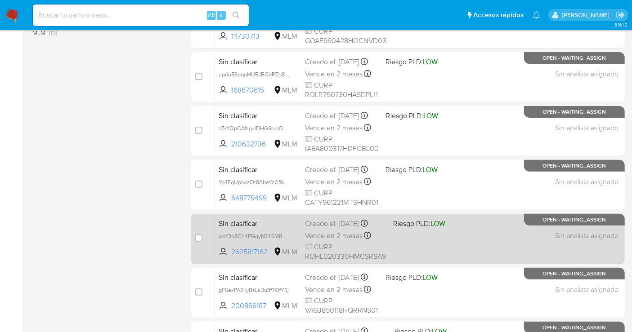
scroll to position [409, 0]
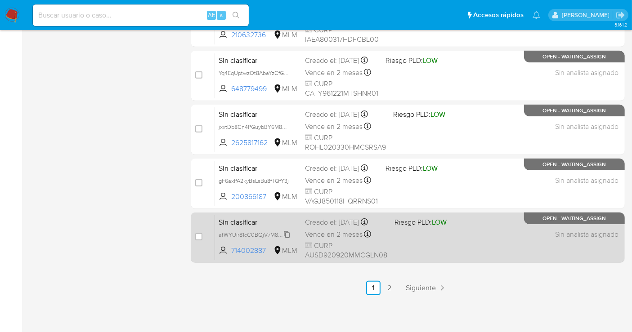
click at [287, 236] on span "afWYUir81cC0BQjV7M8mLzk0" at bounding box center [257, 234] width 76 height 10
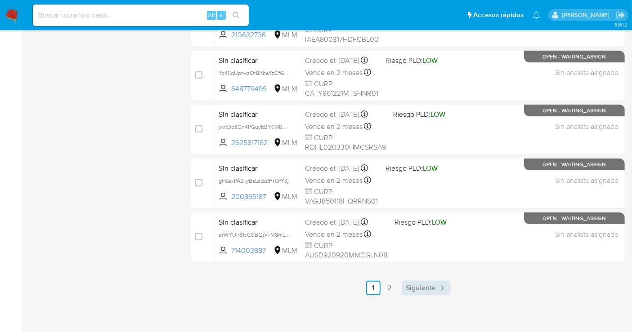
click at [421, 287] on span "Siguiente" at bounding box center [421, 288] width 30 height 7
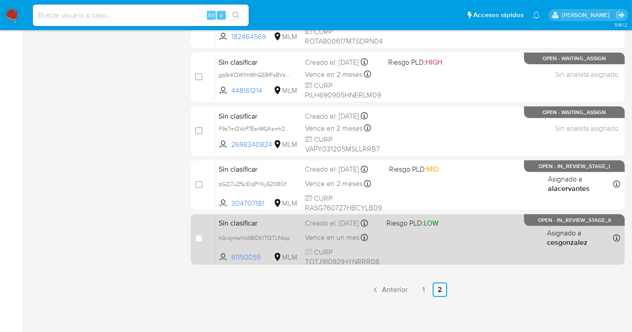
scroll to position [355, 0]
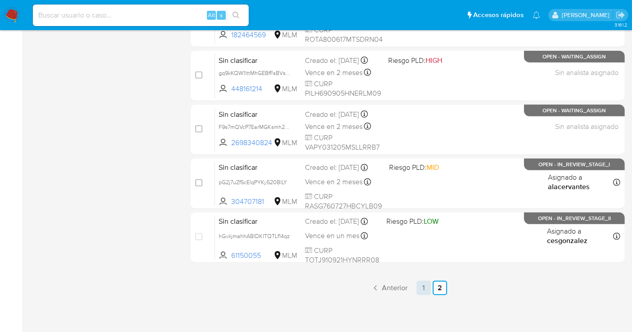
click at [424, 287] on link "1" at bounding box center [423, 288] width 14 height 14
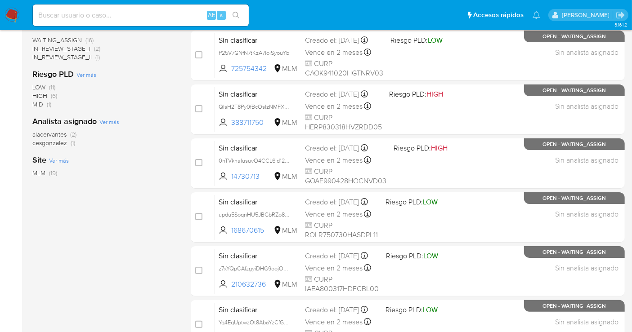
scroll to position [9, 0]
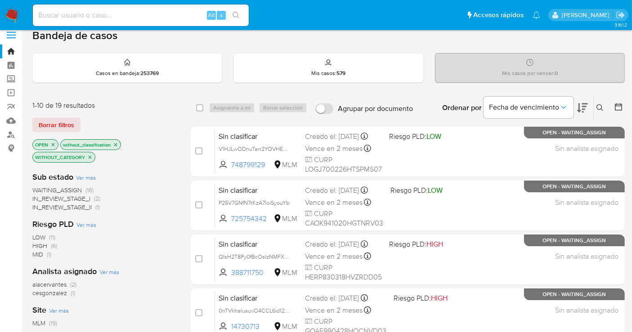
click at [13, 9] on img at bounding box center [11, 15] width 15 height 15
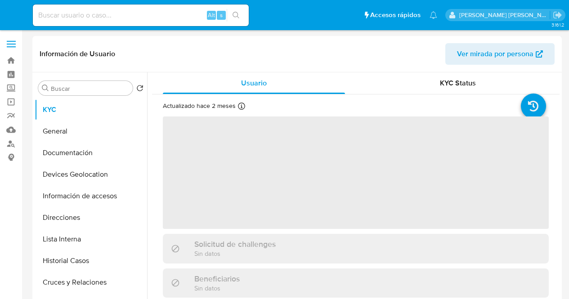
select select "10"
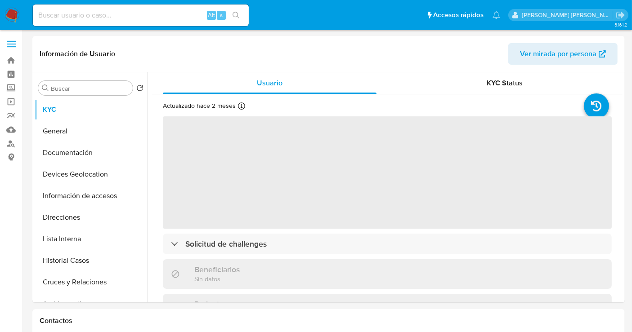
select select "10"
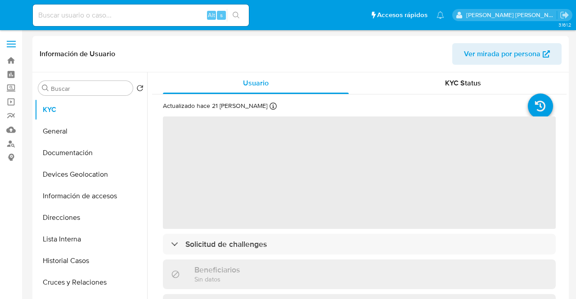
select select "10"
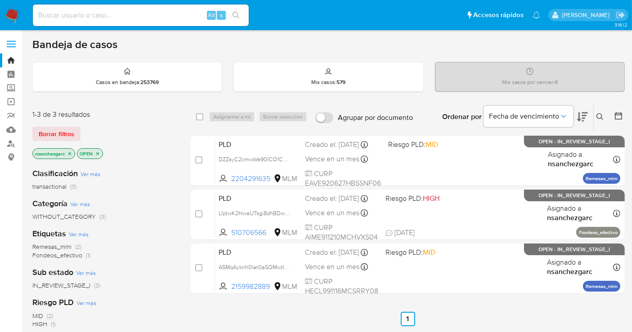
click at [71, 156] on p "nsanchezgarc" at bounding box center [54, 154] width 42 height 10
click at [70, 153] on icon "close-filter" at bounding box center [69, 153] width 3 height 3
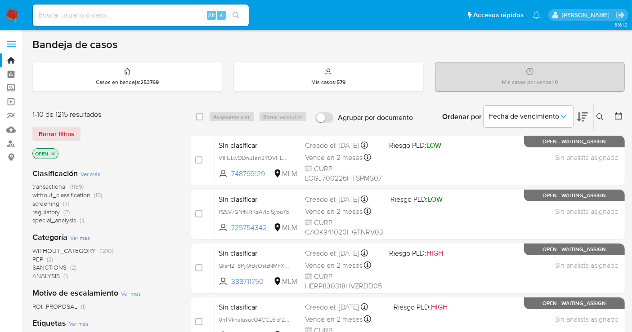
click at [76, 192] on span "without_classification" at bounding box center [61, 195] width 58 height 9
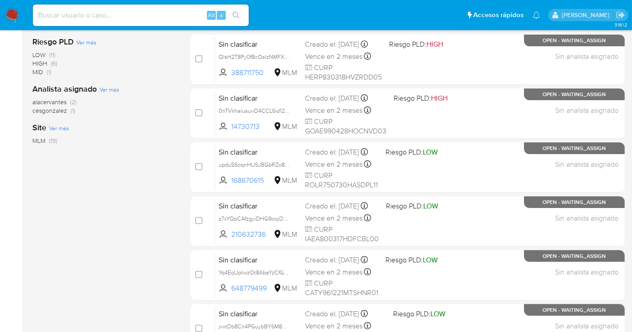
scroll to position [9, 0]
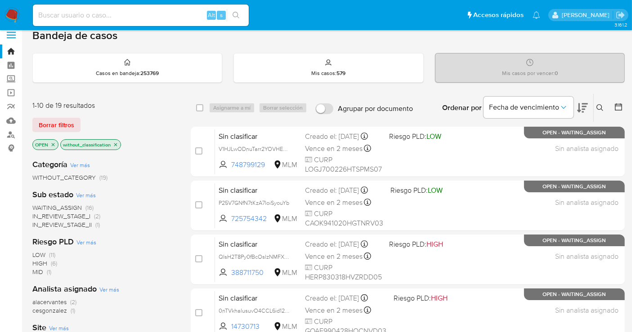
click at [10, 13] on img at bounding box center [11, 15] width 15 height 15
click at [11, 10] on img at bounding box center [11, 15] width 15 height 15
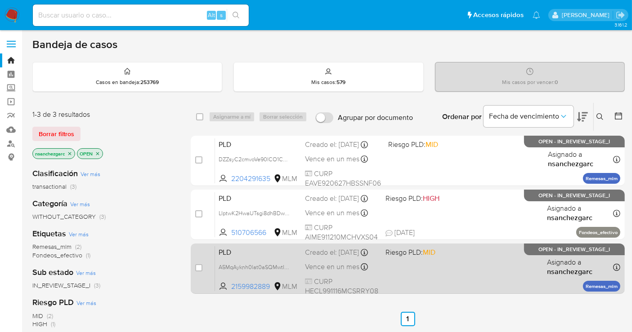
click at [344, 252] on div "Creado el: [DATE] Creado el: [DATE] 02:07:11" at bounding box center [341, 253] width 73 height 10
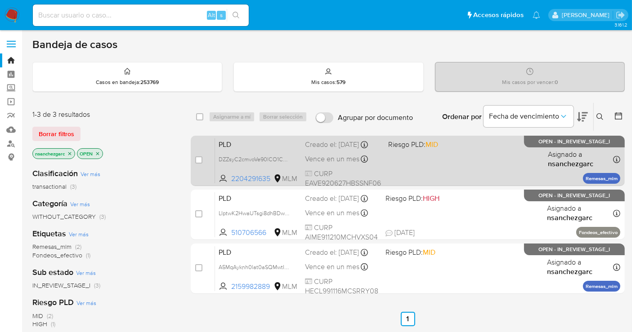
click at [320, 150] on div "Creado el: 12/09/2025 Creado el: 12/09/2025 02:17:10" at bounding box center [343, 145] width 76 height 10
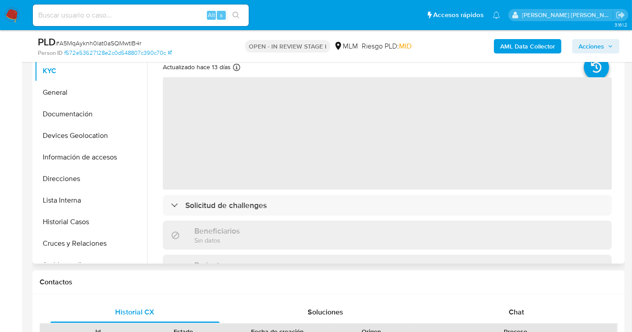
scroll to position [150, 0]
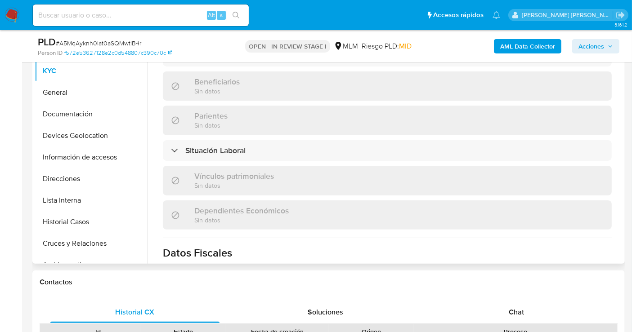
select select "10"
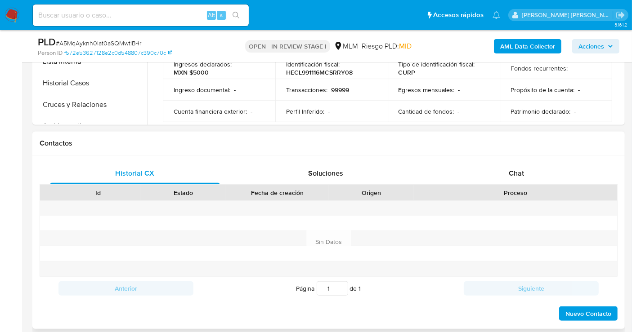
scroll to position [349, 0]
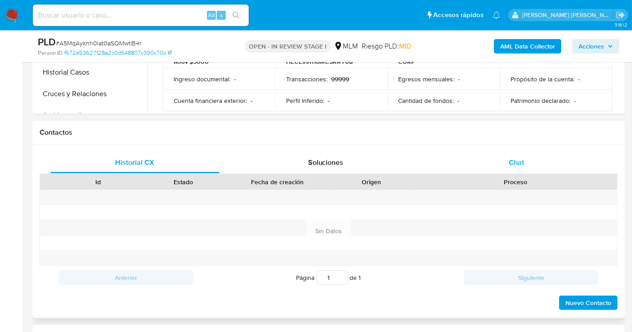
click at [516, 158] on span "Chat" at bounding box center [516, 162] width 15 height 10
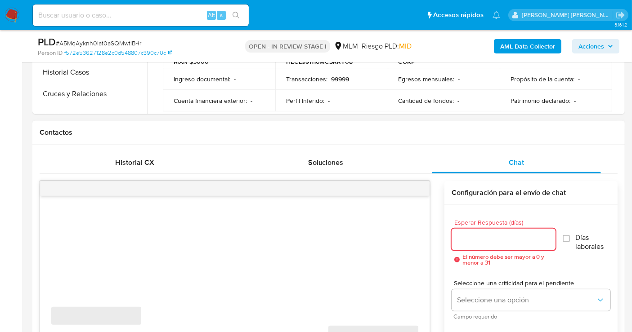
click at [484, 240] on input "Esperar Respuesta (días)" at bounding box center [504, 240] width 104 height 12
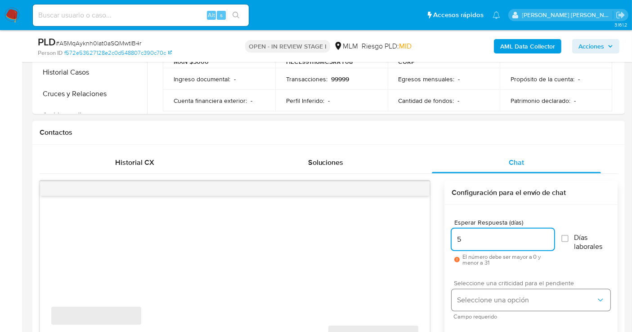
type input "5"
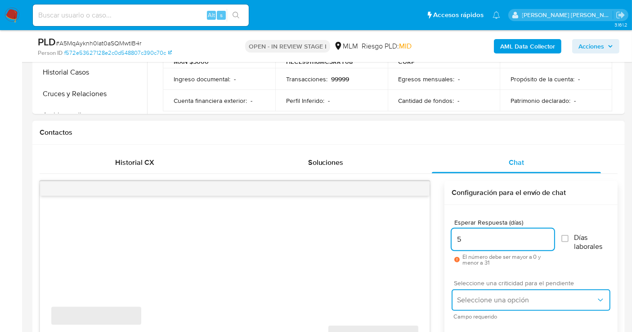
click at [505, 303] on span "Seleccione una opción" at bounding box center [526, 300] width 139 height 9
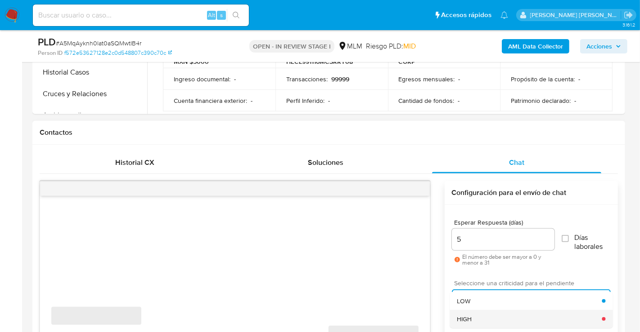
click at [476, 314] on div "HIGH" at bounding box center [528, 319] width 145 height 18
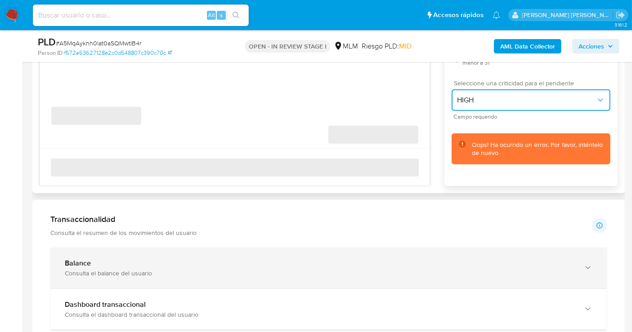
scroll to position [450, 0]
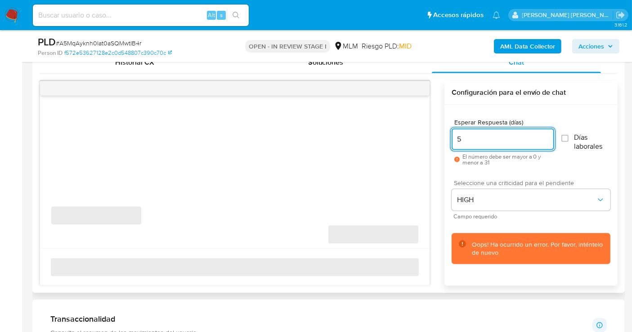
click at [136, 169] on div "‌ ‌" at bounding box center [234, 172] width 389 height 152
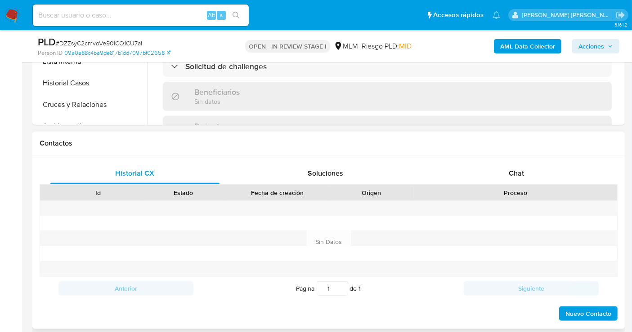
scroll to position [399, 0]
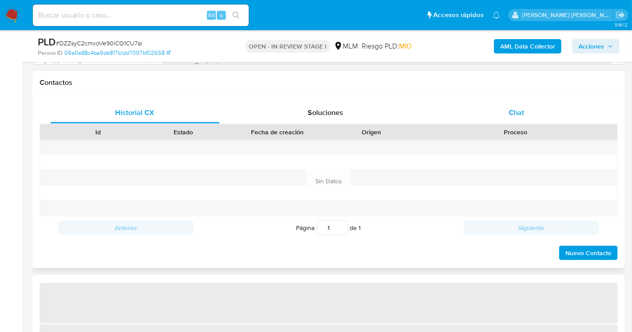
select select "10"
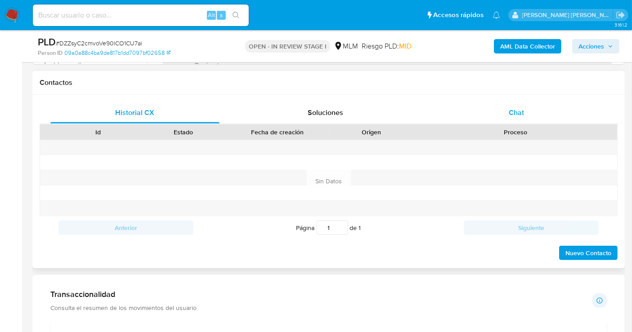
click at [515, 113] on span "Chat" at bounding box center [516, 112] width 15 height 10
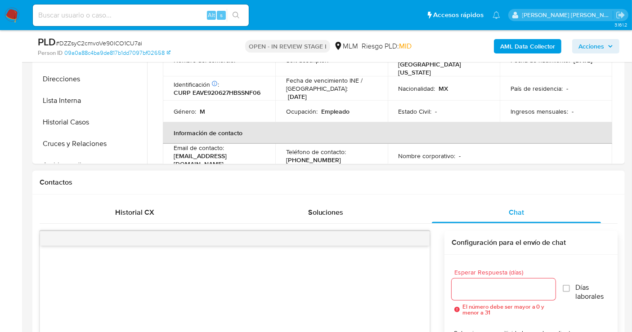
scroll to position [150, 0]
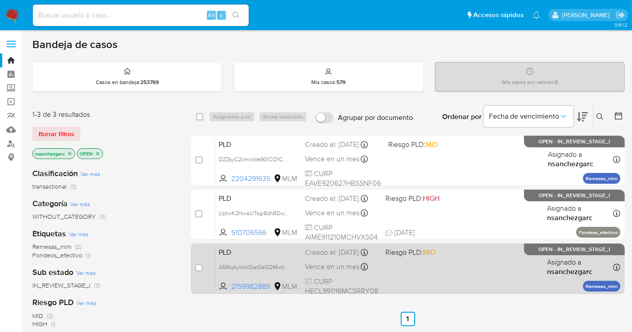
click at [340, 254] on div "Creado el: [DATE] Creado el: [DATE] 02:07:11" at bounding box center [341, 253] width 73 height 10
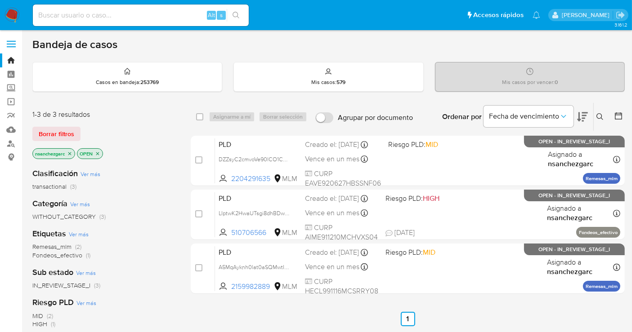
click at [600, 119] on icon at bounding box center [599, 116] width 7 height 7
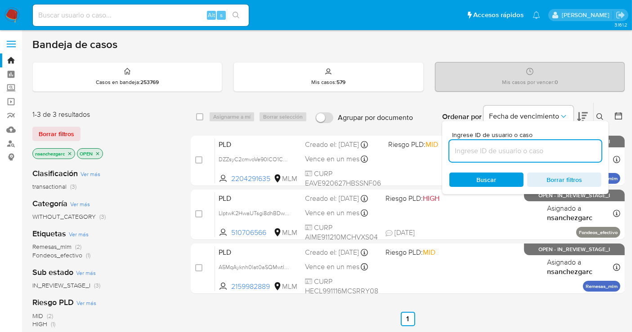
click at [484, 149] on input at bounding box center [525, 151] width 152 height 12
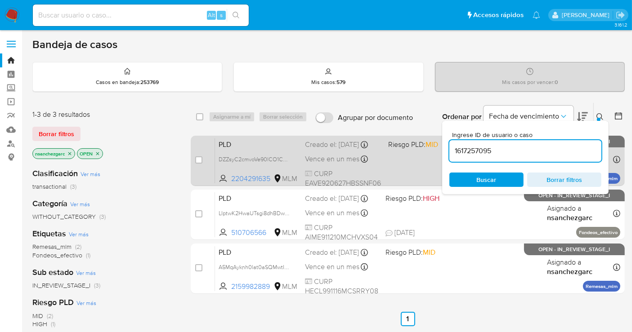
type input "1617257095"
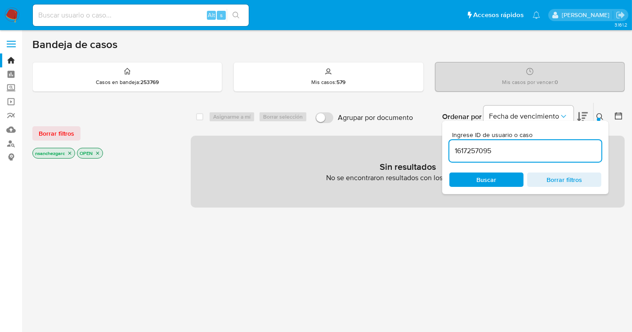
click at [72, 152] on icon "close-filter" at bounding box center [69, 153] width 5 height 5
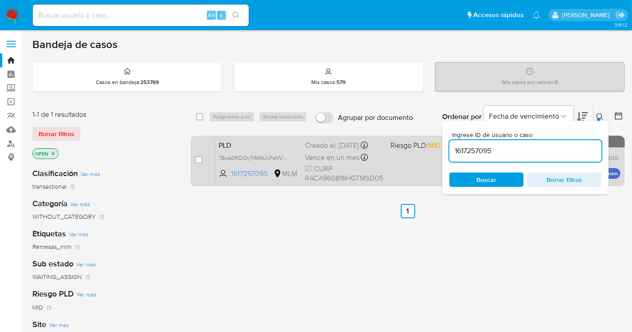
drag, startPoint x: 285, startPoint y: 157, endPoint x: 303, endPoint y: 169, distance: 21.7
click at [287, 157] on span "78ws0RDi0y7rMAUcFeVVV6RK" at bounding box center [258, 157] width 78 height 10
click at [199, 158] on input "checkbox" at bounding box center [198, 160] width 7 height 7
checkbox input "true"
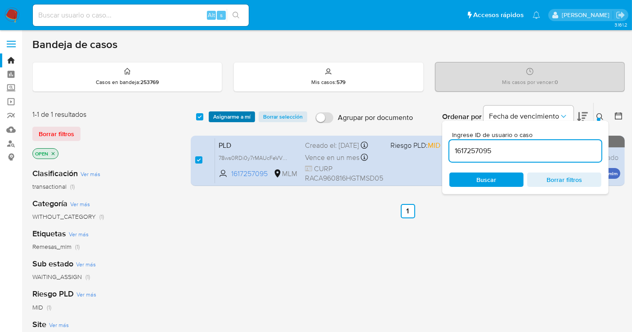
click at [234, 117] on span "Asignarme a mí" at bounding box center [231, 116] width 37 height 9
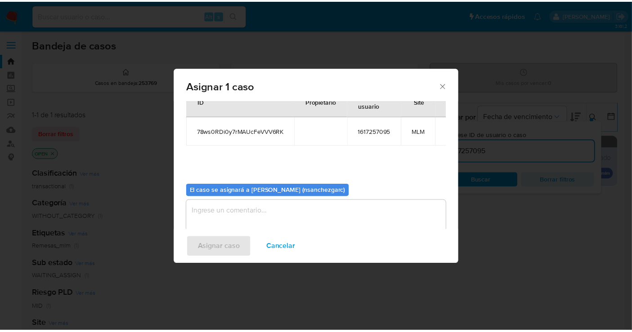
scroll to position [46, 0]
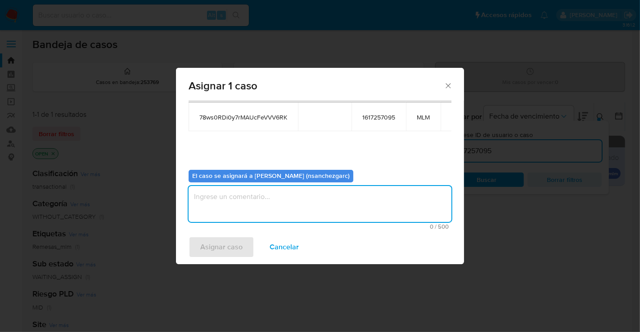
click at [212, 192] on textarea "assign-modal" at bounding box center [319, 204] width 263 height 36
type textarea "nesg"
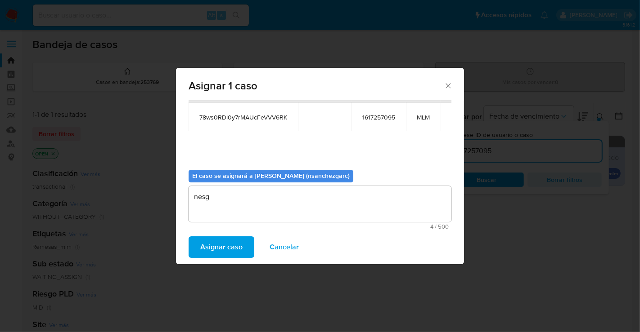
click at [226, 239] on span "Asignar caso" at bounding box center [221, 247] width 42 height 20
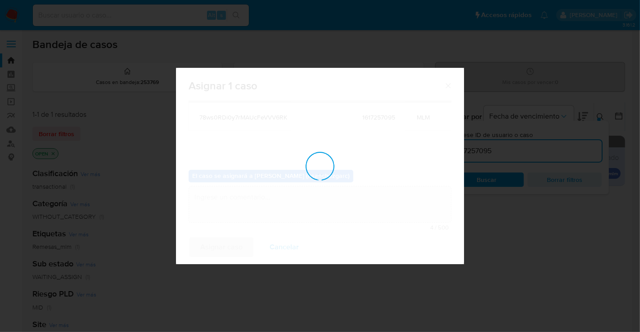
checkbox input "false"
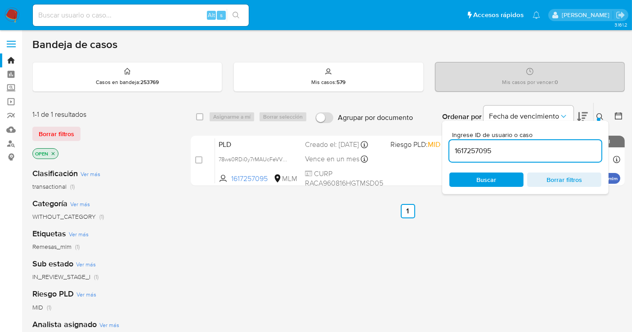
click at [595, 112] on button at bounding box center [601, 117] width 15 height 11
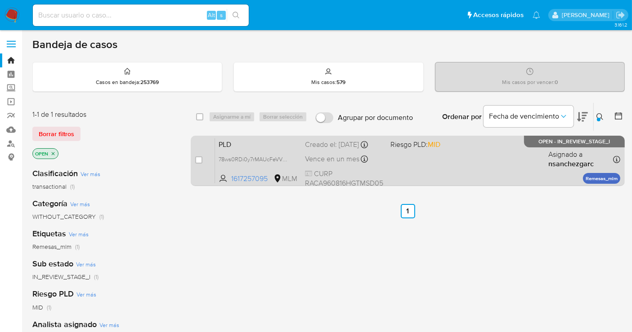
click at [329, 151] on div "PLD 78ws0RDi0y7rMAUcFeVVV6RK 1617257095 MLM Riesgo PLD: MID Creado el: 12/09/20…" at bounding box center [417, 160] width 405 height 45
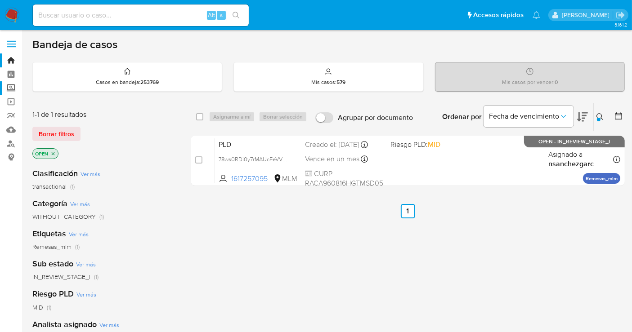
click at [10, 89] on label "Screening" at bounding box center [53, 88] width 107 height 14
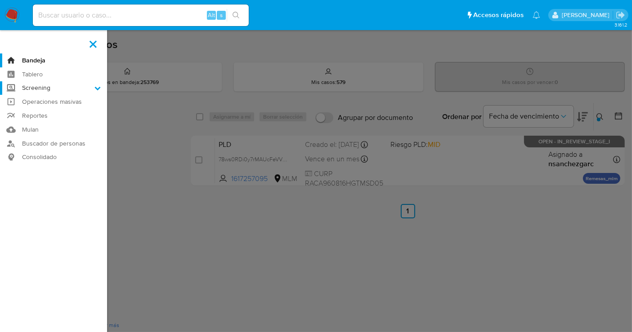
click at [0, 0] on input "Screening" at bounding box center [0, 0] width 0 height 0
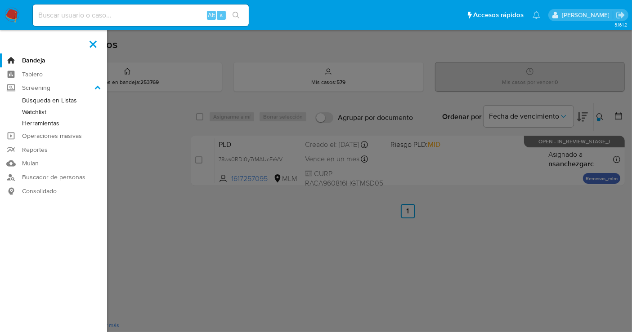
click at [33, 122] on link "Herramientas" at bounding box center [53, 123] width 107 height 11
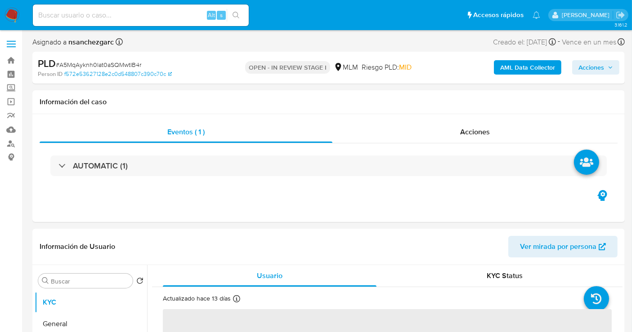
select select "10"
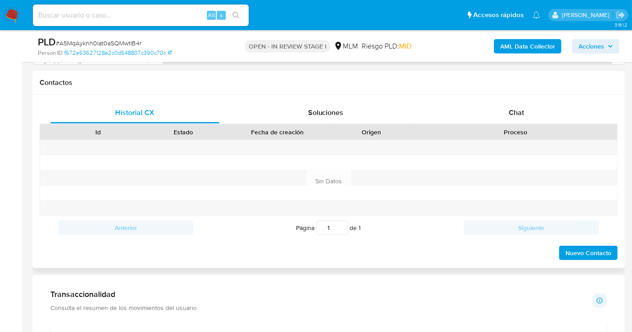
scroll to position [399, 0]
click at [517, 113] on span "Chat" at bounding box center [516, 112] width 15 height 10
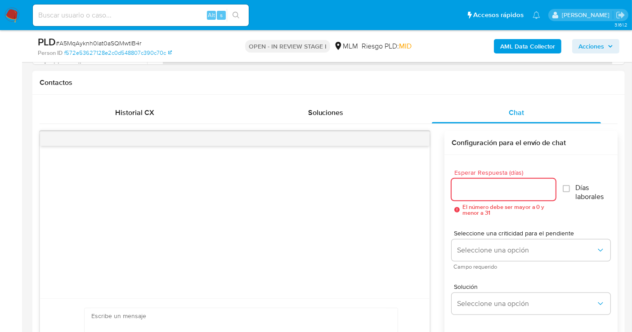
click at [472, 192] on input "Esperar Respuesta (días)" at bounding box center [504, 190] width 104 height 12
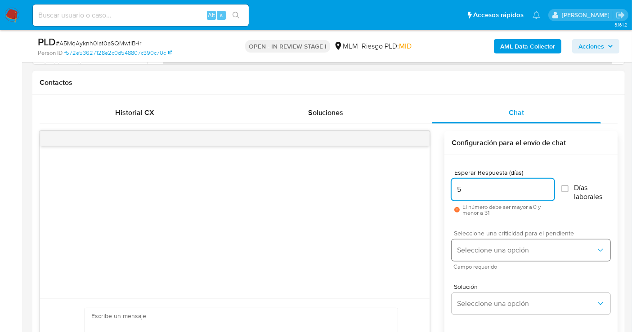
type input "5"
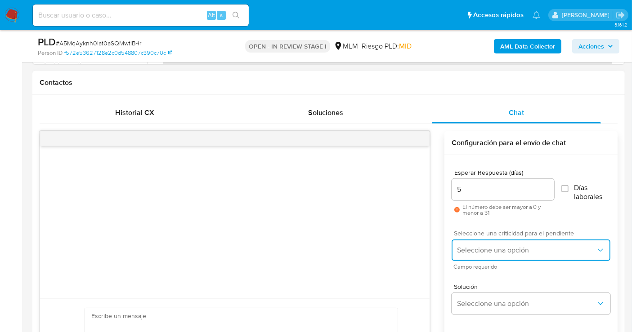
click at [480, 254] on span "Seleccione una opción" at bounding box center [526, 250] width 139 height 9
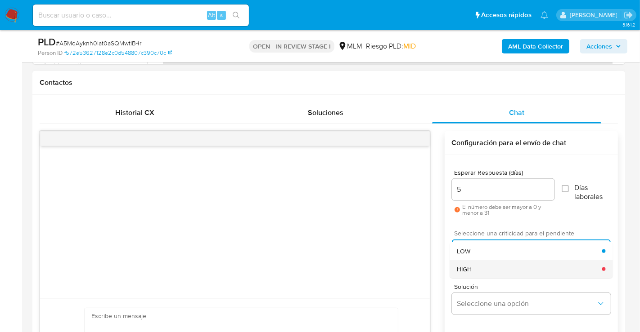
click at [462, 266] on span "HIGH" at bounding box center [463, 269] width 15 height 8
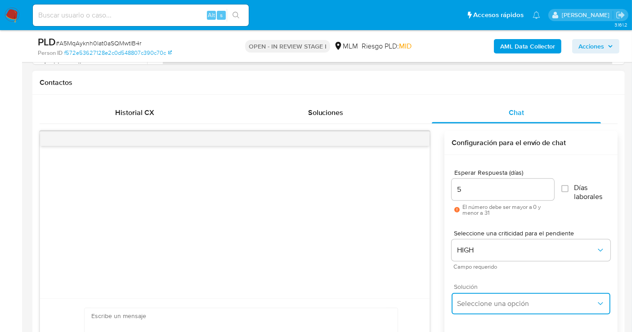
click at [487, 300] on span "Seleccione una opción" at bounding box center [526, 304] width 139 height 9
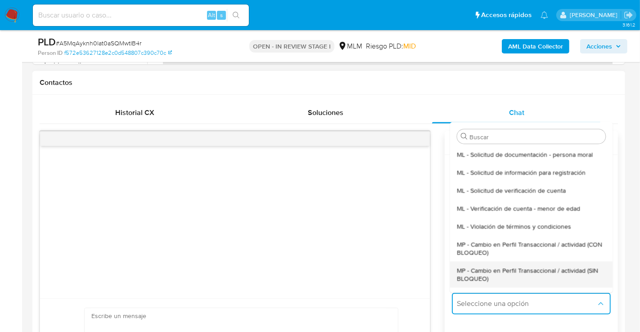
click at [479, 278] on span "MP - Cambio en Perfil Transaccional / actividad (SIN BLOQUEO)" at bounding box center [530, 274] width 148 height 16
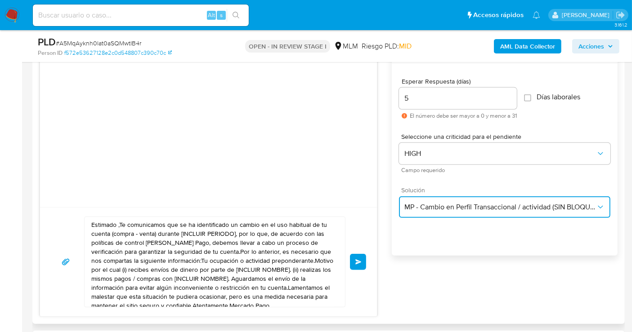
scroll to position [550, 0]
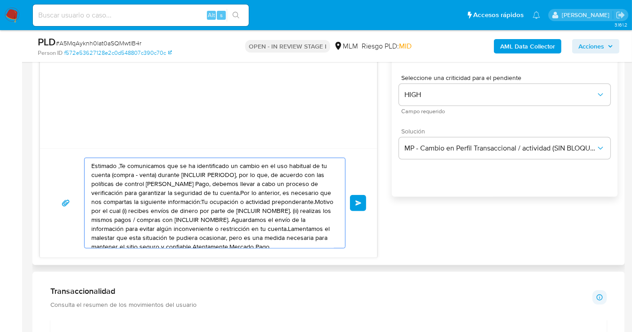
click at [202, 210] on textarea "Estimado ,Te comunicamos que se ha identificado un cambio en el uso habitual de…" at bounding box center [212, 203] width 242 height 90
click at [197, 214] on textarea "Estimado ,Te comunicamos que se ha identificado un cambio en el uso habitual de…" at bounding box center [212, 203] width 242 height 90
click at [178, 206] on textarea "Estimado ,Te comunicamos que se ha identificado un cambio en el uso habitual de…" at bounding box center [212, 203] width 242 height 90
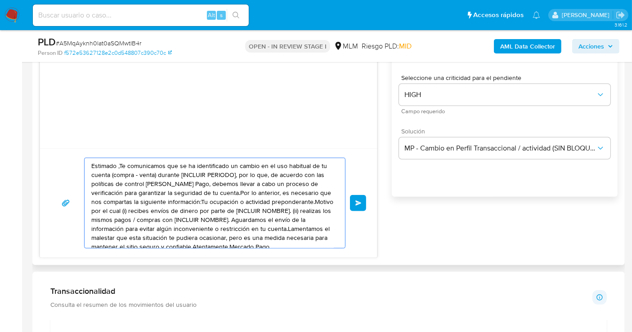
click at [178, 206] on textarea "Estimado ,Te comunicamos que se ha identificado un cambio en el uso habitual de…" at bounding box center [212, 203] width 242 height 90
paste textarea "cliente se ha identificado un cambio en el uso habitual de tu cuenta para garan…"
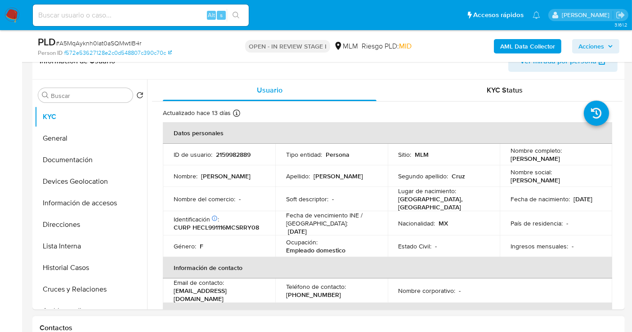
scroll to position [150, 0]
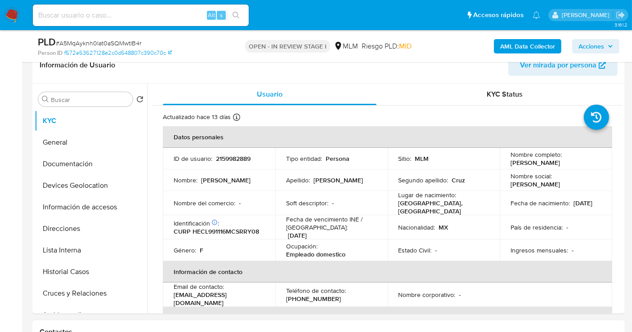
type textarea "Estimado cliente se ha identificado un cambio en el uso habitual de tu cuenta p…"
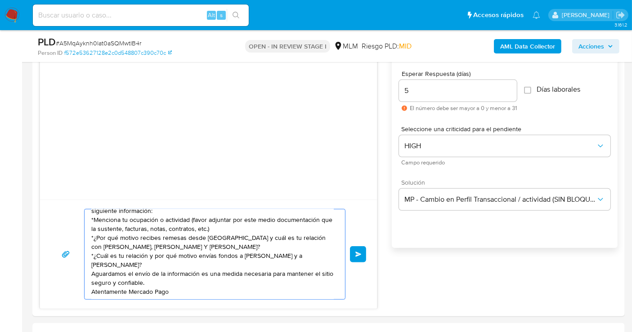
scroll to position [600, 0]
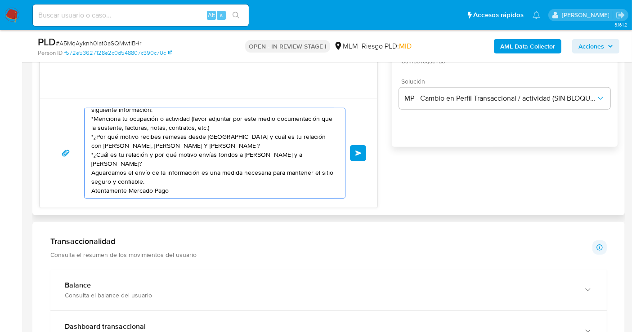
click at [357, 147] on button "Enviar" at bounding box center [358, 153] width 16 height 16
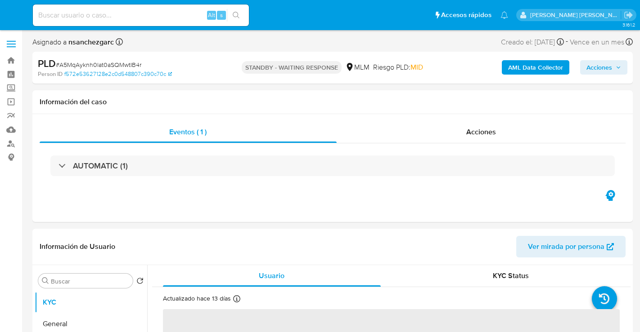
select select "10"
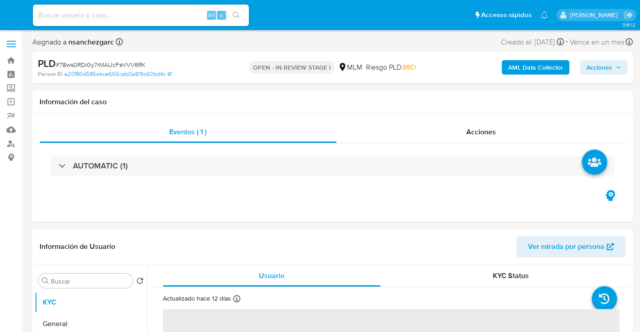
select select "10"
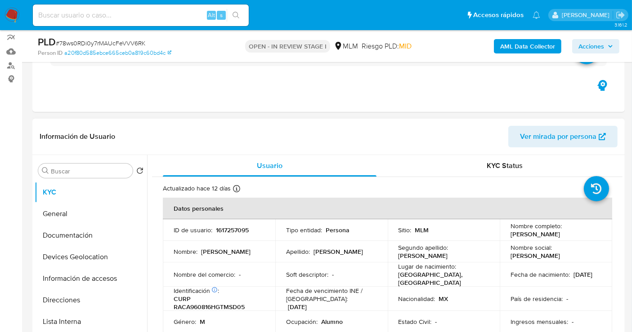
scroll to position [150, 0]
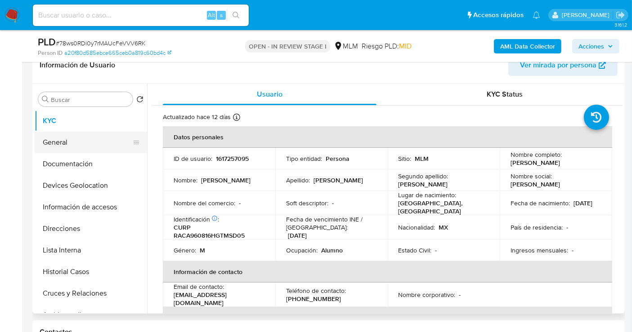
click at [73, 142] on button "General" at bounding box center [87, 143] width 105 height 22
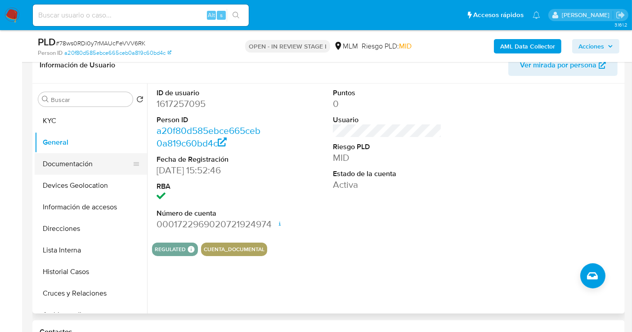
click at [72, 168] on button "Documentación" at bounding box center [87, 164] width 105 height 22
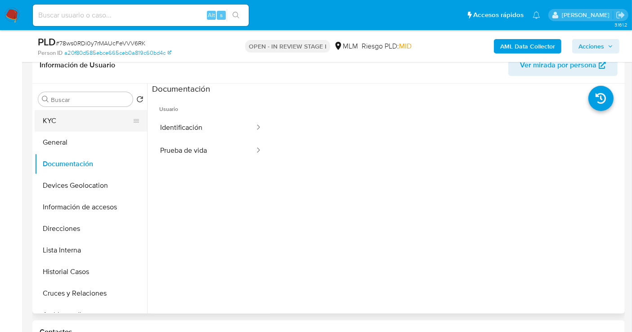
click at [60, 117] on button "KYC" at bounding box center [87, 121] width 105 height 22
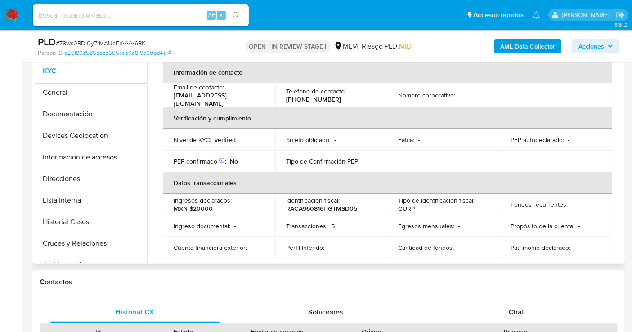
scroll to position [200, 0]
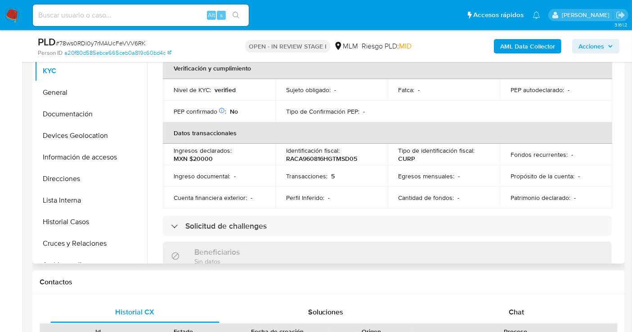
click at [622, 129] on div "Buscar Volver al orden por defecto KYC General Documentación Devices Geolocatio…" at bounding box center [328, 149] width 592 height 230
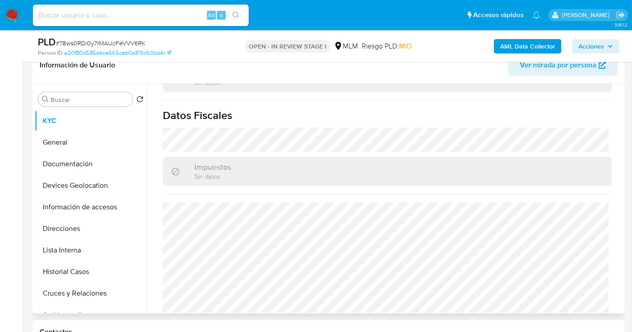
scroll to position [559, 0]
click at [80, 161] on button "Documentación" at bounding box center [87, 164] width 105 height 22
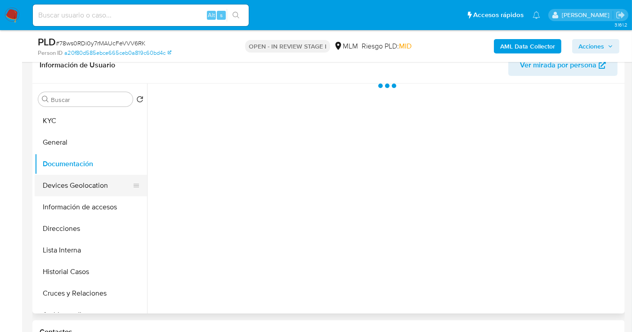
scroll to position [0, 0]
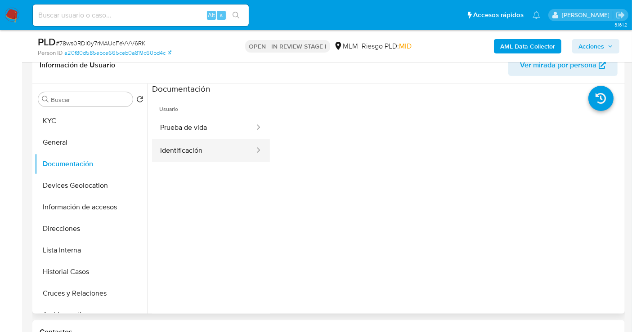
click at [212, 150] on button "Identificación" at bounding box center [203, 150] width 103 height 23
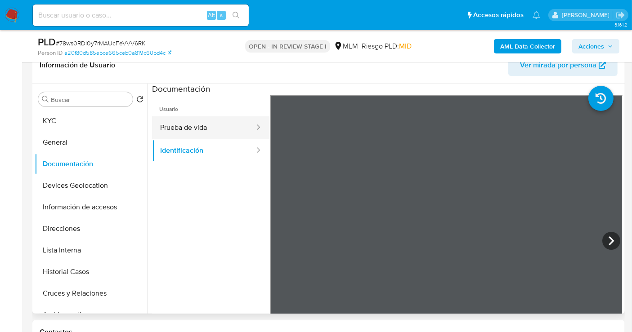
click at [215, 125] on button "Prueba de vida" at bounding box center [203, 127] width 103 height 23
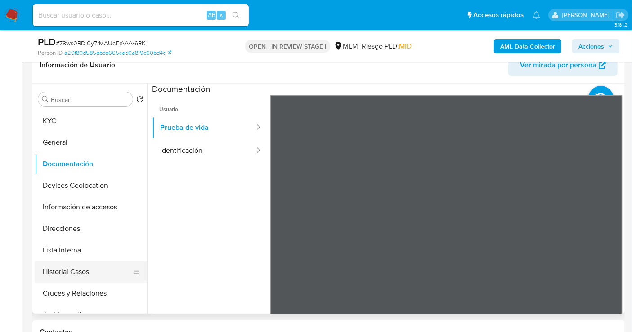
click at [81, 276] on button "Historial Casos" at bounding box center [87, 272] width 105 height 22
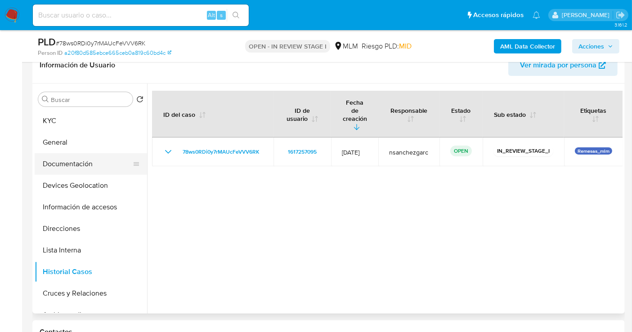
click at [69, 164] on button "Documentación" at bounding box center [87, 164] width 105 height 22
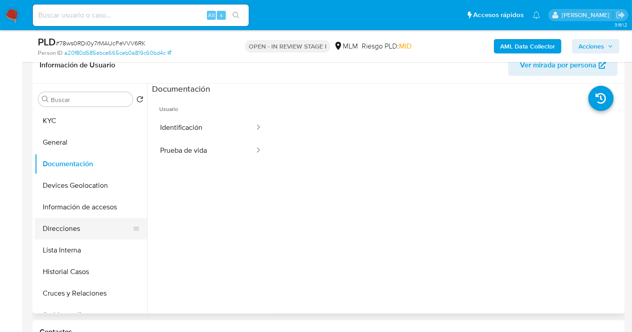
click at [83, 231] on button "Direcciones" at bounding box center [87, 229] width 105 height 22
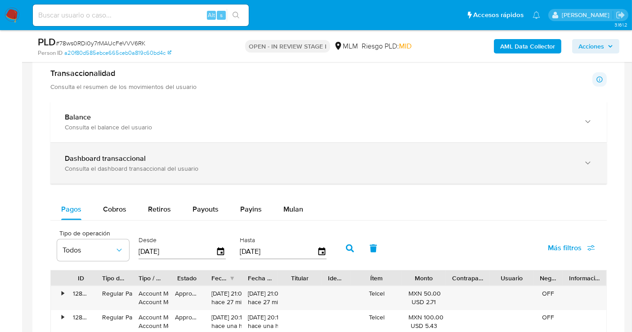
scroll to position [600, 0]
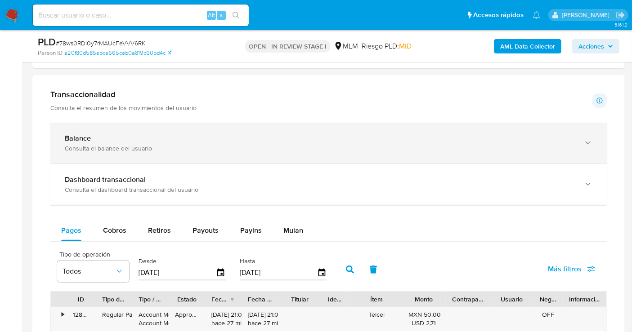
click at [140, 139] on div "Balance" at bounding box center [320, 138] width 510 height 9
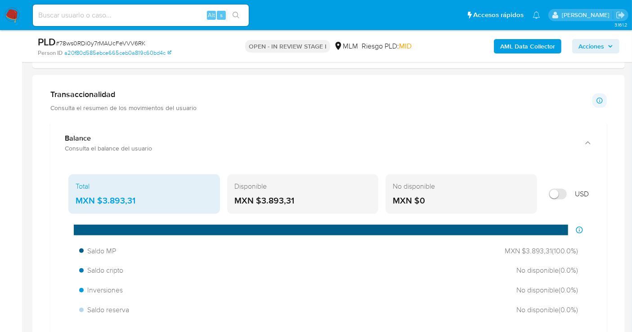
click at [120, 195] on div "MXN $3.893,31" at bounding box center [144, 201] width 137 height 12
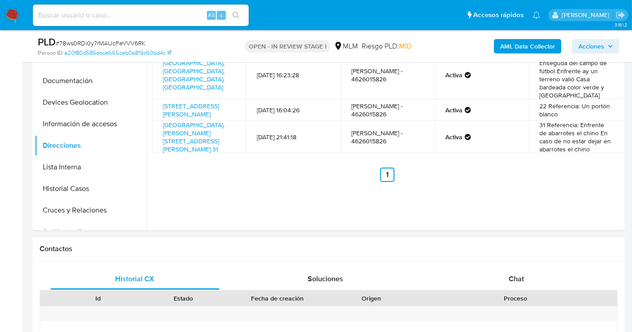
scroll to position [200, 0]
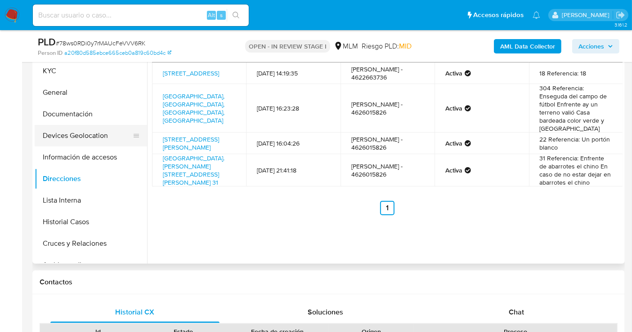
click at [76, 133] on button "Devices Geolocation" at bounding box center [87, 136] width 105 height 22
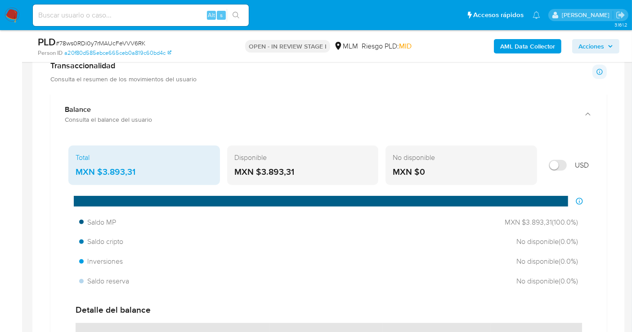
scroll to position [649, 0]
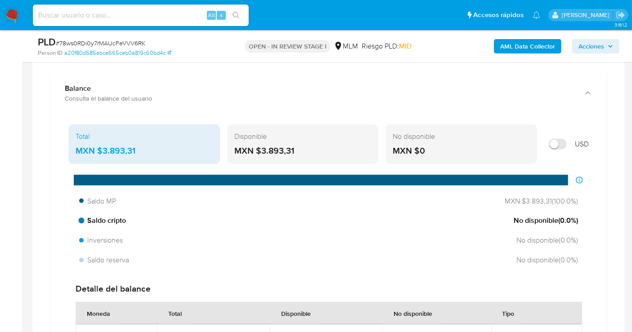
click at [367, 212] on div "Saldo cripto No disponible ( 0.0 %)" at bounding box center [329, 220] width 506 height 17
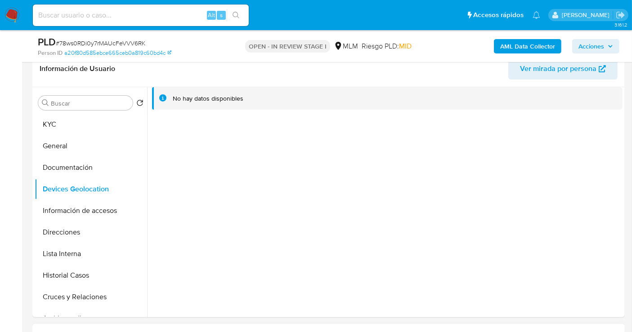
scroll to position [150, 0]
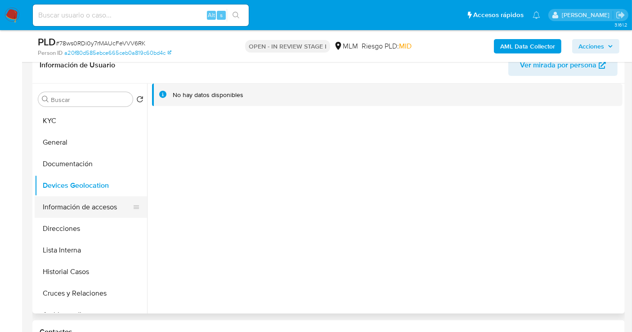
click at [82, 197] on button "Información de accesos" at bounding box center [87, 208] width 105 height 22
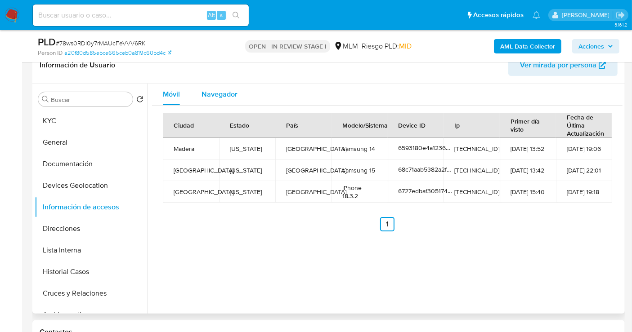
click at [218, 90] on span "Navegador" at bounding box center [219, 94] width 36 height 10
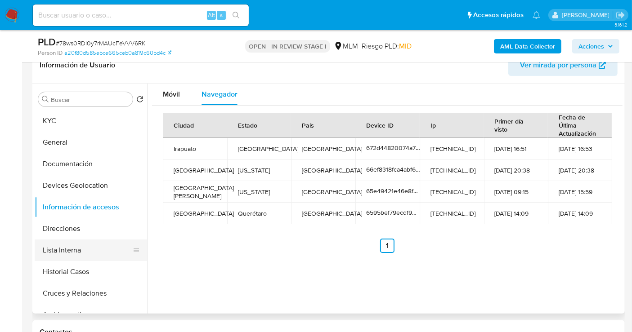
click at [61, 245] on button "Lista Interna" at bounding box center [87, 251] width 105 height 22
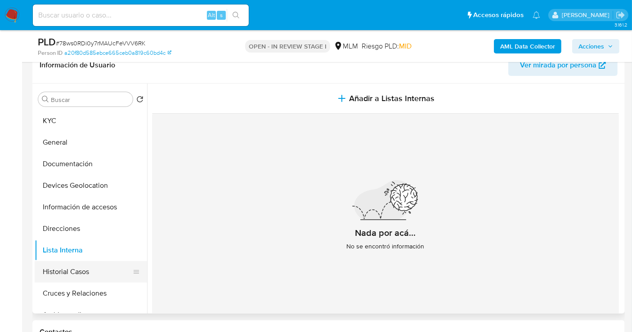
click at [84, 271] on button "Historial Casos" at bounding box center [87, 272] width 105 height 22
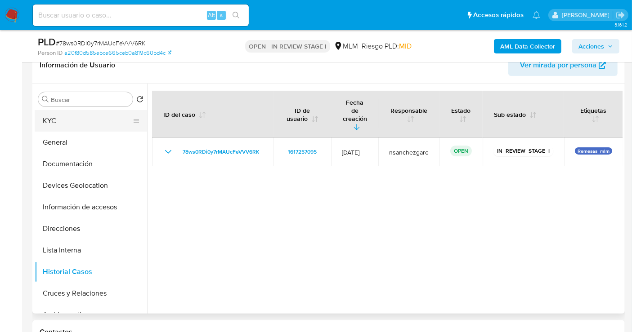
click at [61, 126] on button "KYC" at bounding box center [87, 121] width 105 height 22
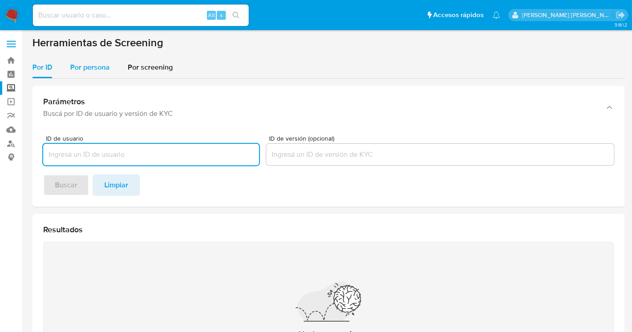
click at [90, 70] on span "Por persona" at bounding box center [90, 67] width 40 height 10
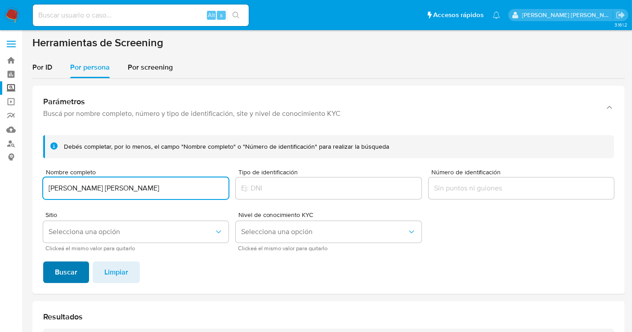
type input "[PERSON_NAME] [PERSON_NAME]"
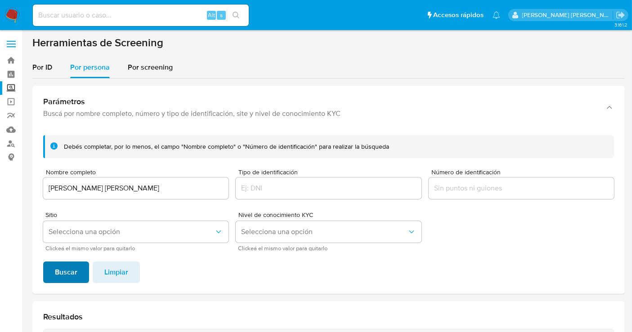
click at [72, 273] on span "Buscar" at bounding box center [66, 273] width 22 height 20
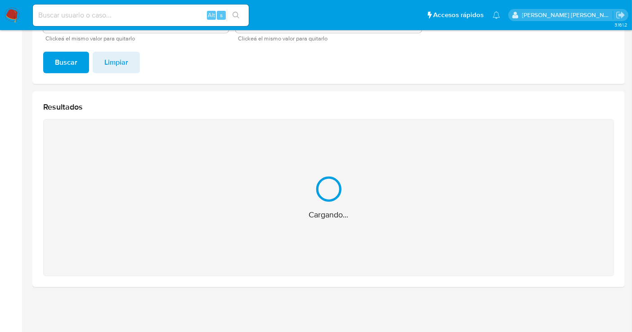
scroll to position [67, 0]
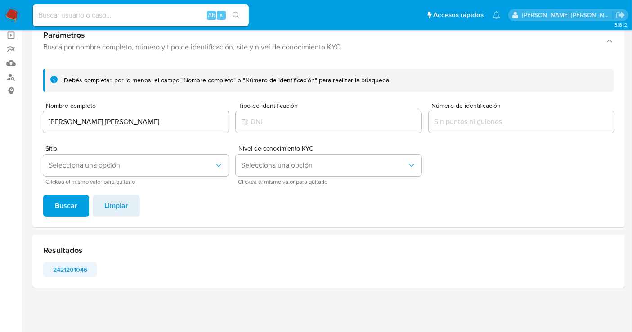
click at [65, 269] on span "2421201046" at bounding box center [69, 270] width 41 height 13
click at [12, 15] on img at bounding box center [11, 15] width 15 height 15
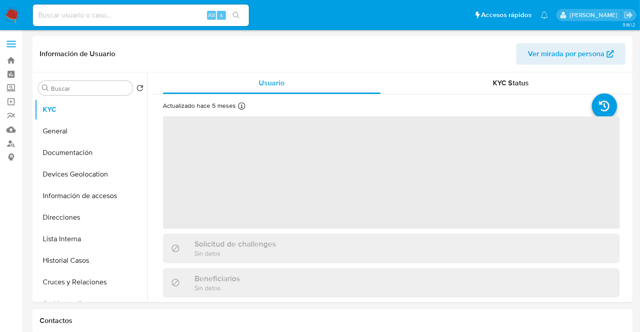
select select "10"
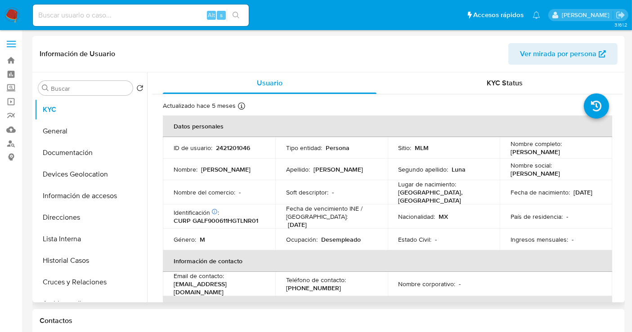
click at [234, 148] on p "2421201046" at bounding box center [233, 148] width 34 height 8
copy p "2421201046"
click at [64, 255] on button "Historial Casos" at bounding box center [87, 261] width 105 height 22
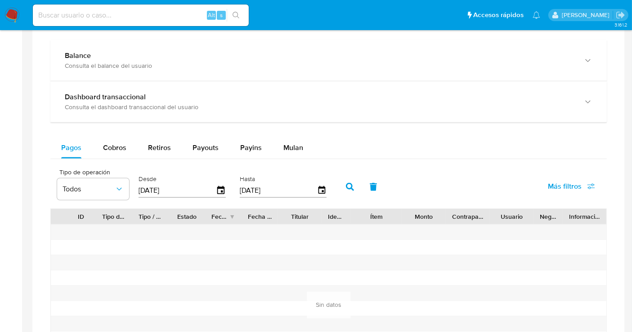
scroll to position [550, 0]
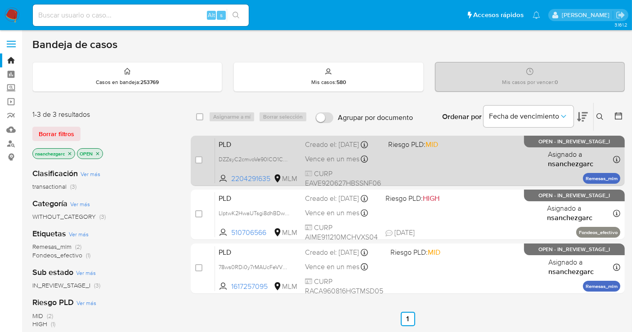
click at [342, 150] on div "Creado el: [DATE] Creado el: [DATE] 02:17:10" at bounding box center [343, 145] width 76 height 10
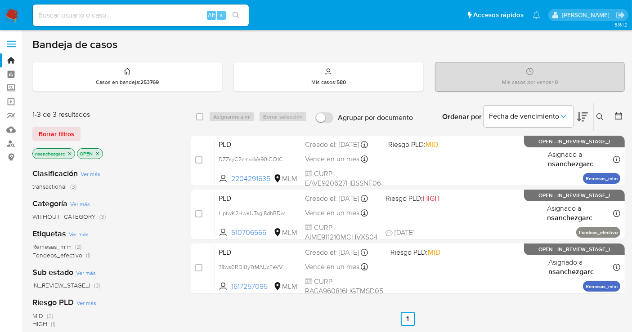
click at [11, 12] on img at bounding box center [11, 15] width 15 height 15
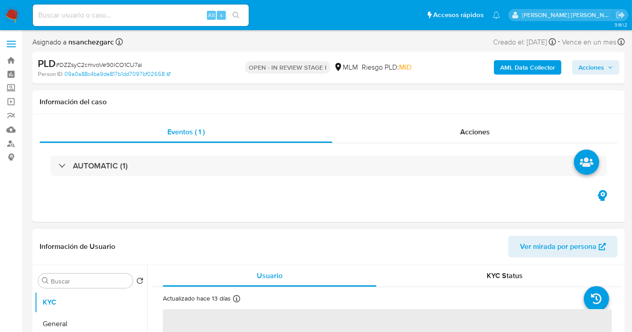
select select "10"
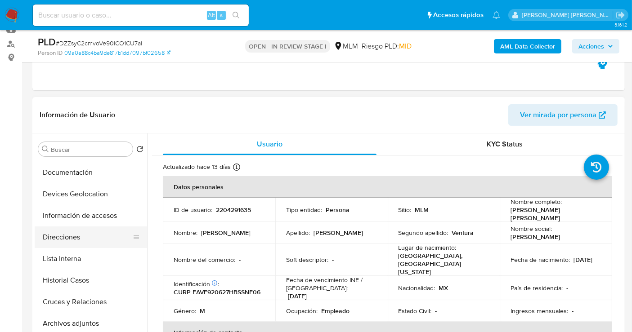
scroll to position [100, 0]
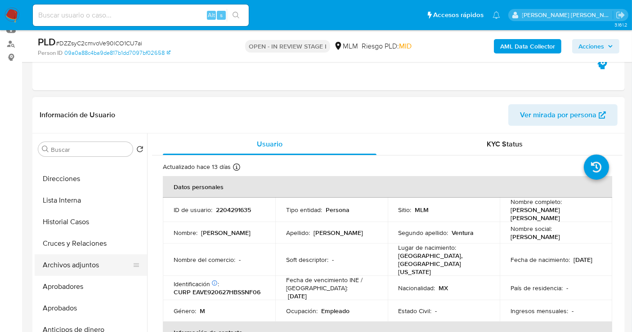
click at [77, 269] on button "Archivos adjuntos" at bounding box center [87, 266] width 105 height 22
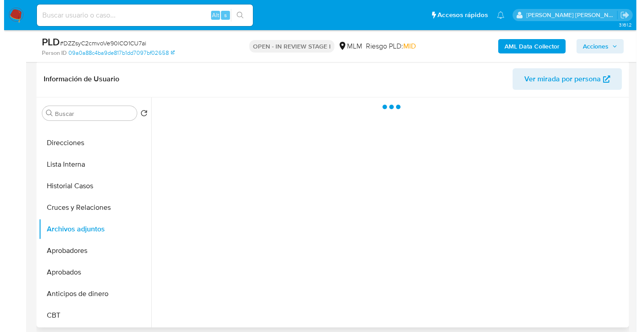
scroll to position [150, 0]
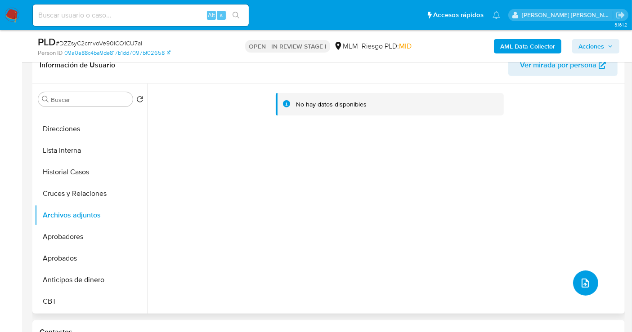
click at [584, 284] on icon "upload-file" at bounding box center [585, 283] width 7 height 9
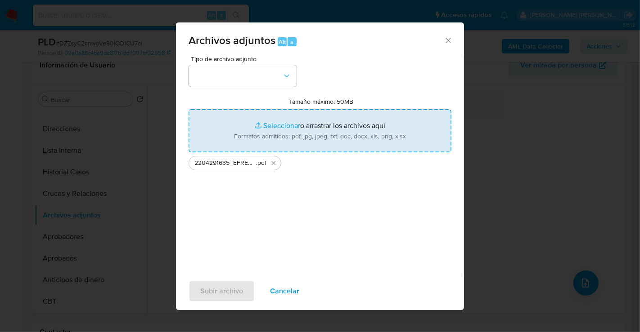
type input "C:\fakepath\2204291635_EFREN ESTRADA VENTURA_SEP25.xlsx"
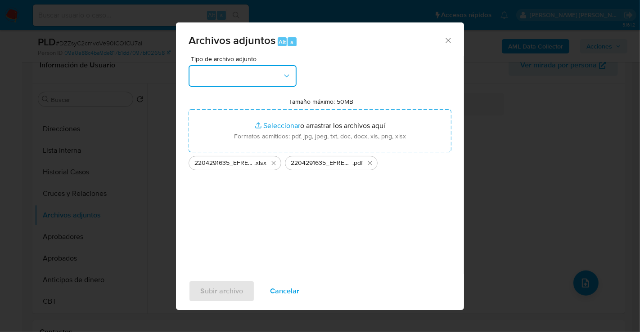
click at [247, 72] on button "button" at bounding box center [242, 76] width 108 height 22
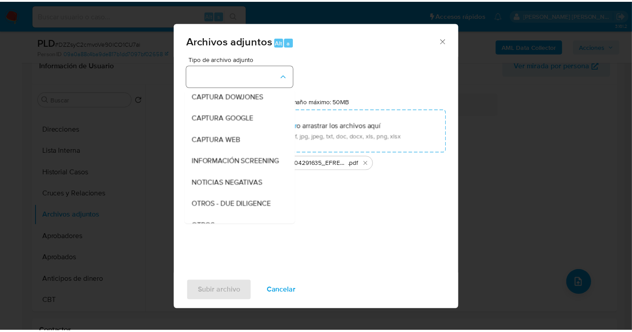
scroll to position [46, 0]
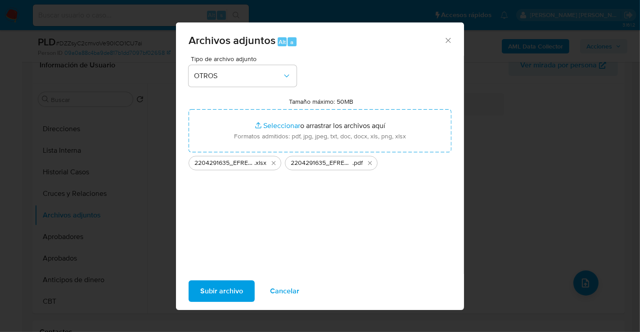
click at [238, 285] on span "Subir archivo" at bounding box center [221, 292] width 43 height 20
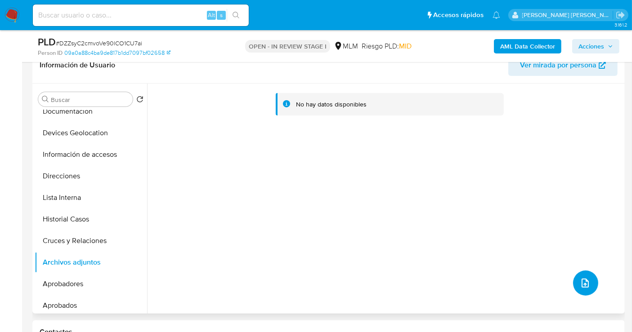
scroll to position [0, 0]
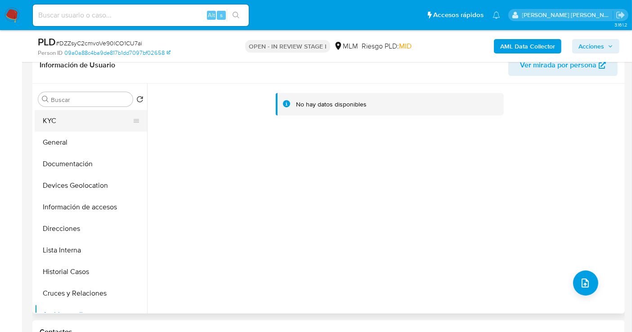
click at [64, 122] on button "KYC" at bounding box center [87, 121] width 105 height 22
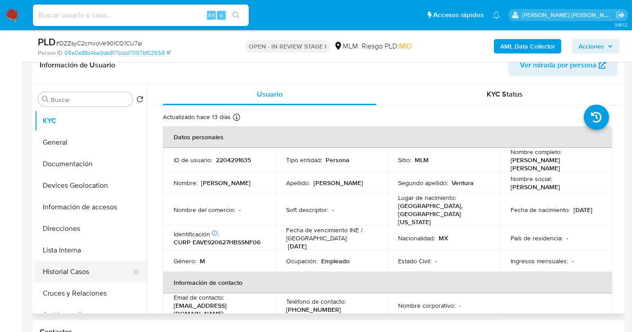
click at [62, 273] on button "Historial Casos" at bounding box center [87, 272] width 105 height 22
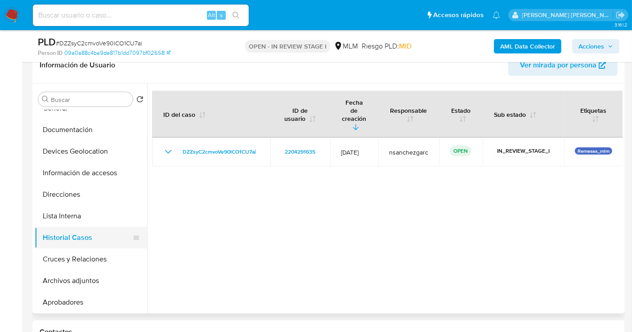
scroll to position [50, 0]
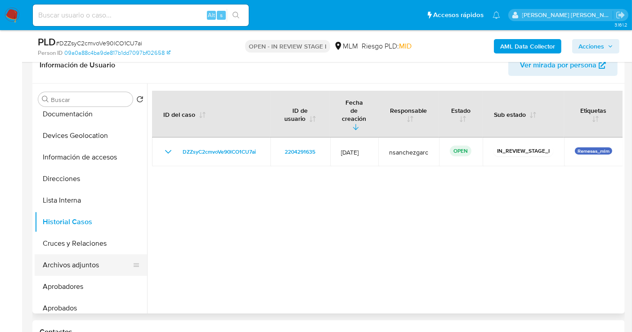
click at [67, 263] on button "Archivos adjuntos" at bounding box center [87, 266] width 105 height 22
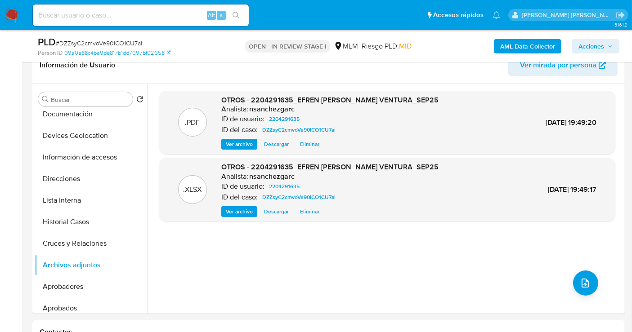
click at [609, 47] on icon "button" at bounding box center [610, 46] width 5 height 5
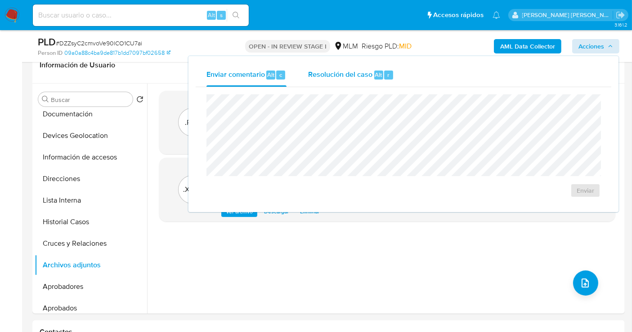
click at [356, 77] on span "Resolución del caso" at bounding box center [340, 74] width 64 height 10
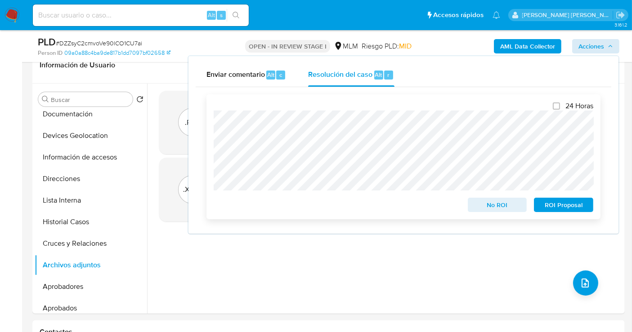
click at [507, 203] on span "No ROI" at bounding box center [497, 205] width 47 height 13
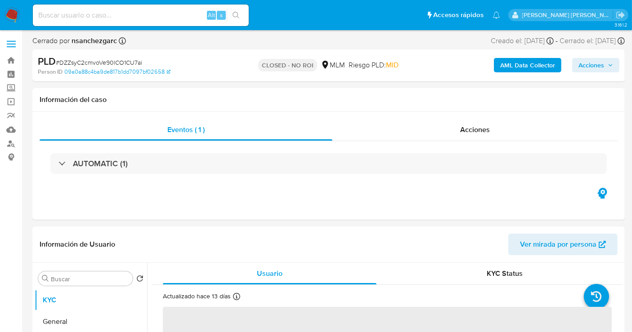
select select "10"
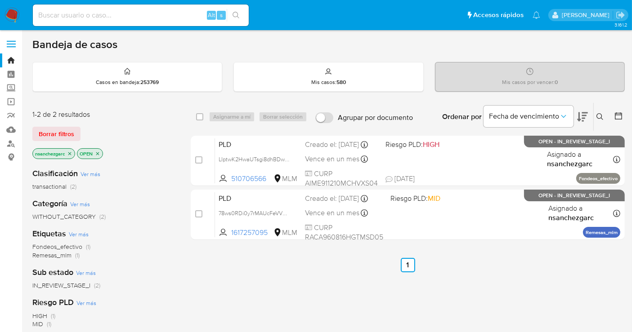
click at [70, 153] on icon "close-filter" at bounding box center [69, 153] width 3 height 3
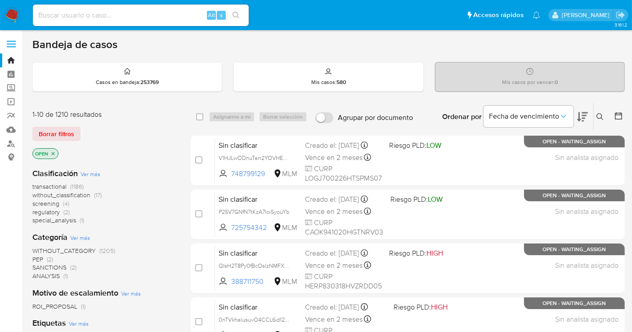
click at [75, 192] on span "without_classification" at bounding box center [61, 195] width 58 height 9
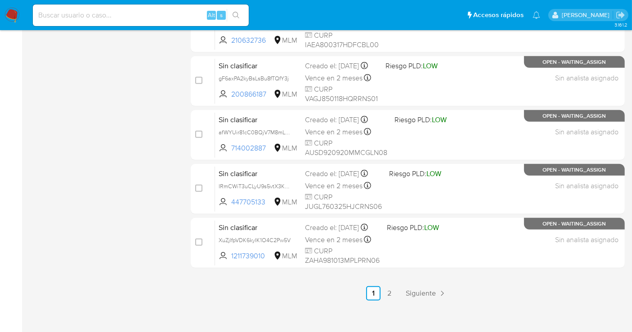
scroll to position [409, 0]
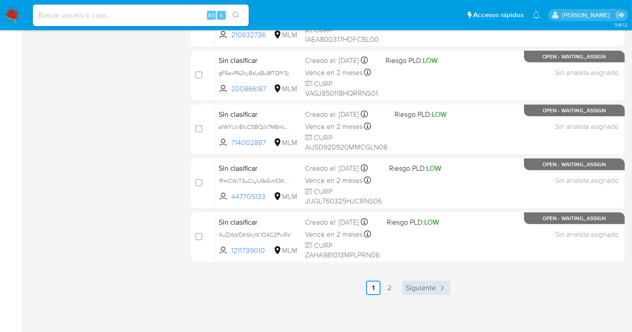
click at [430, 288] on span "Siguiente" at bounding box center [421, 288] width 30 height 7
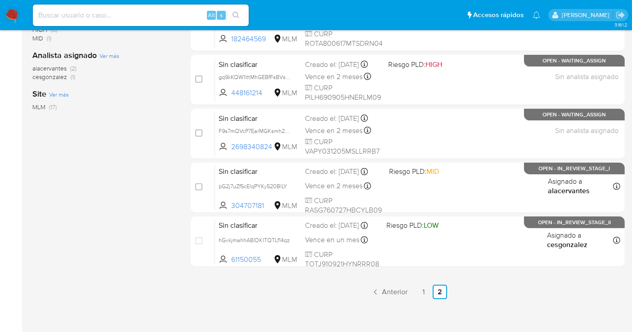
scroll to position [247, 0]
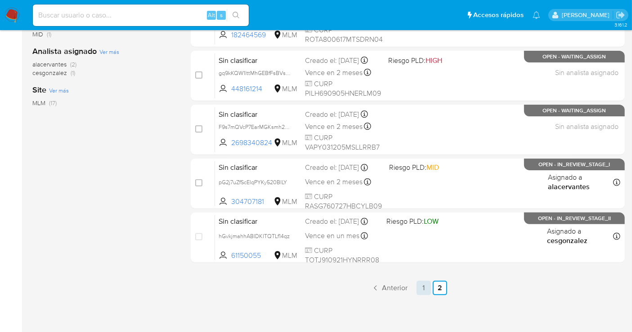
click at [421, 287] on link "1" at bounding box center [423, 288] width 14 height 14
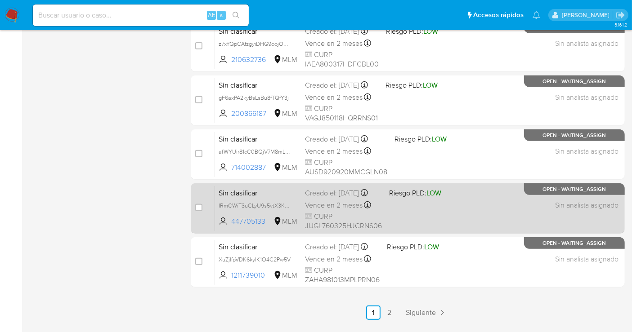
scroll to position [409, 0]
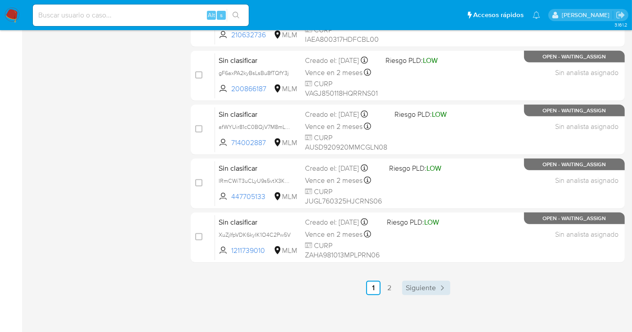
click at [420, 287] on span "Siguiente" at bounding box center [421, 288] width 30 height 7
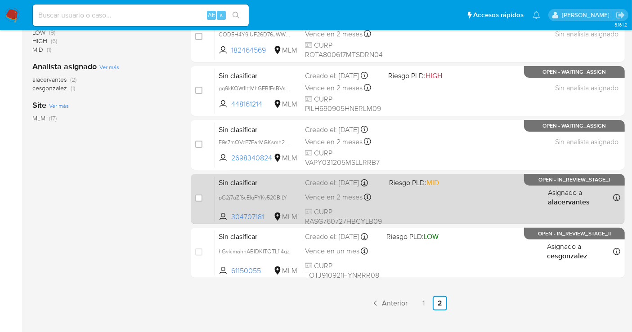
scroll to position [247, 0]
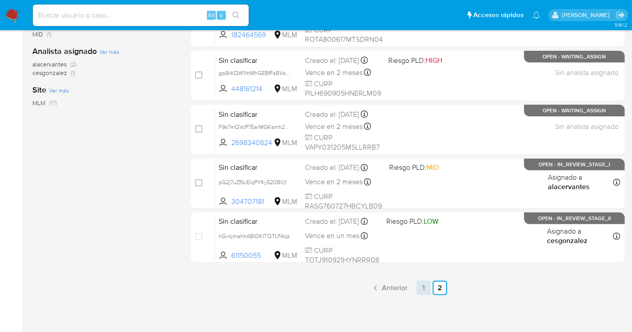
click at [425, 286] on link "1" at bounding box center [423, 288] width 14 height 14
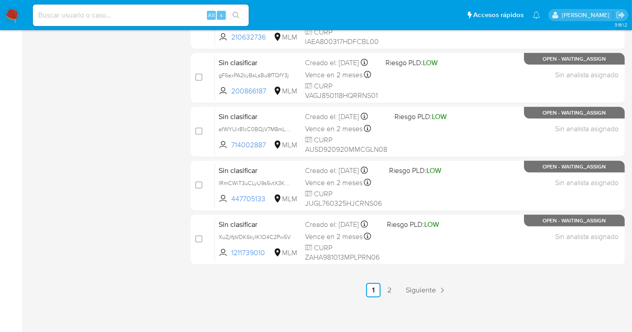
scroll to position [409, 0]
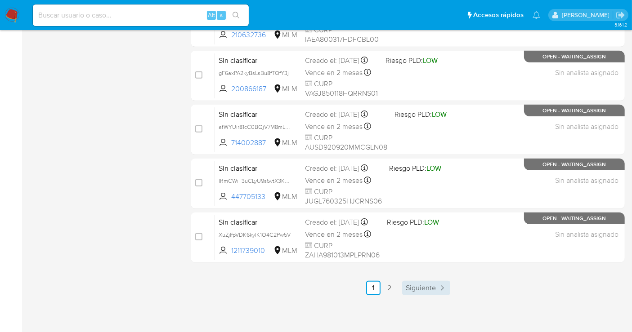
click at [425, 286] on span "Siguiente" at bounding box center [421, 288] width 30 height 7
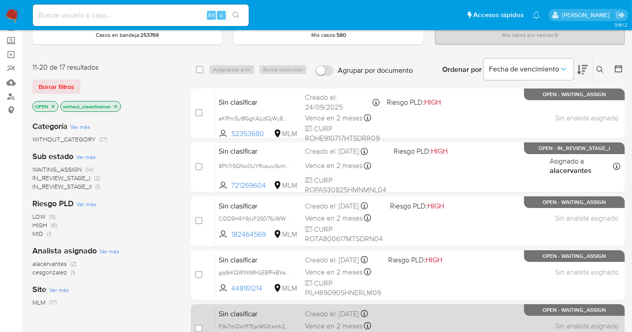
scroll to position [247, 0]
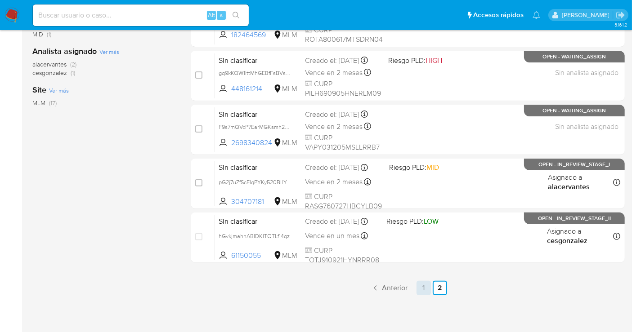
click at [423, 287] on link "1" at bounding box center [423, 288] width 14 height 14
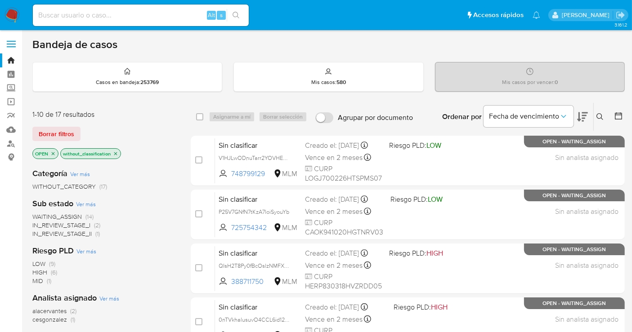
click at [11, 20] on img at bounding box center [11, 15] width 15 height 15
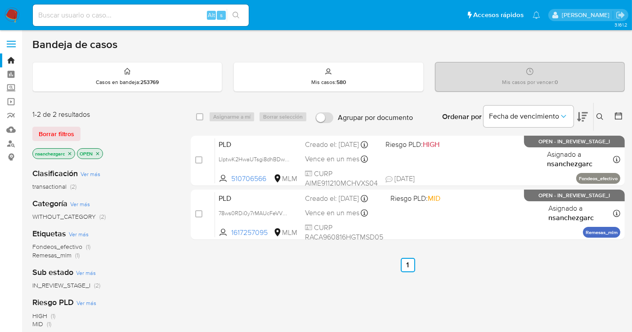
click at [18, 15] on img at bounding box center [11, 15] width 15 height 15
click at [72, 152] on icon "close-filter" at bounding box center [69, 153] width 3 height 3
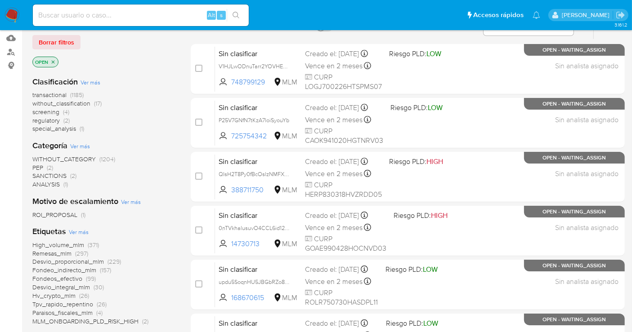
scroll to position [90, 0]
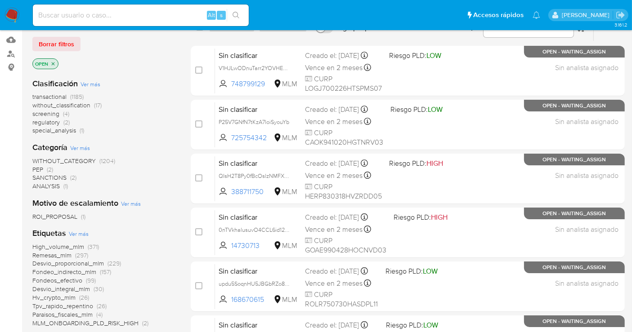
click at [81, 105] on span "without_classification" at bounding box center [61, 105] width 58 height 9
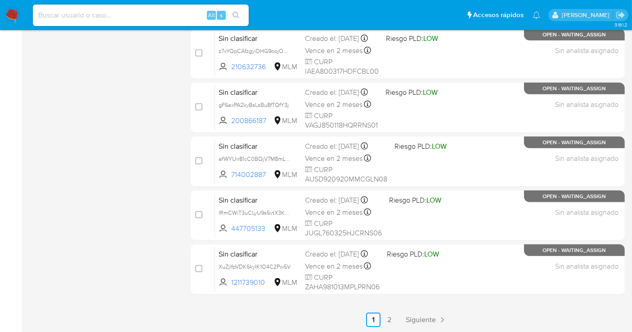
scroll to position [409, 0]
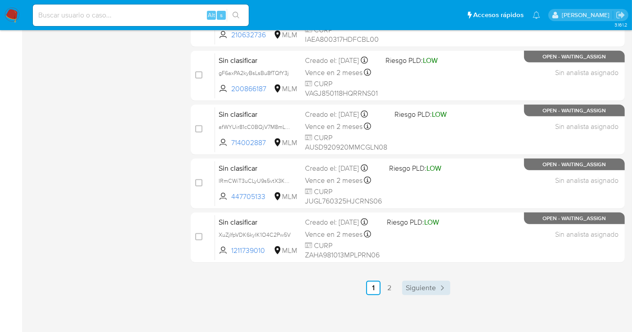
click at [430, 285] on span "Siguiente" at bounding box center [421, 288] width 30 height 7
